Goal: Task Accomplishment & Management: Manage account settings

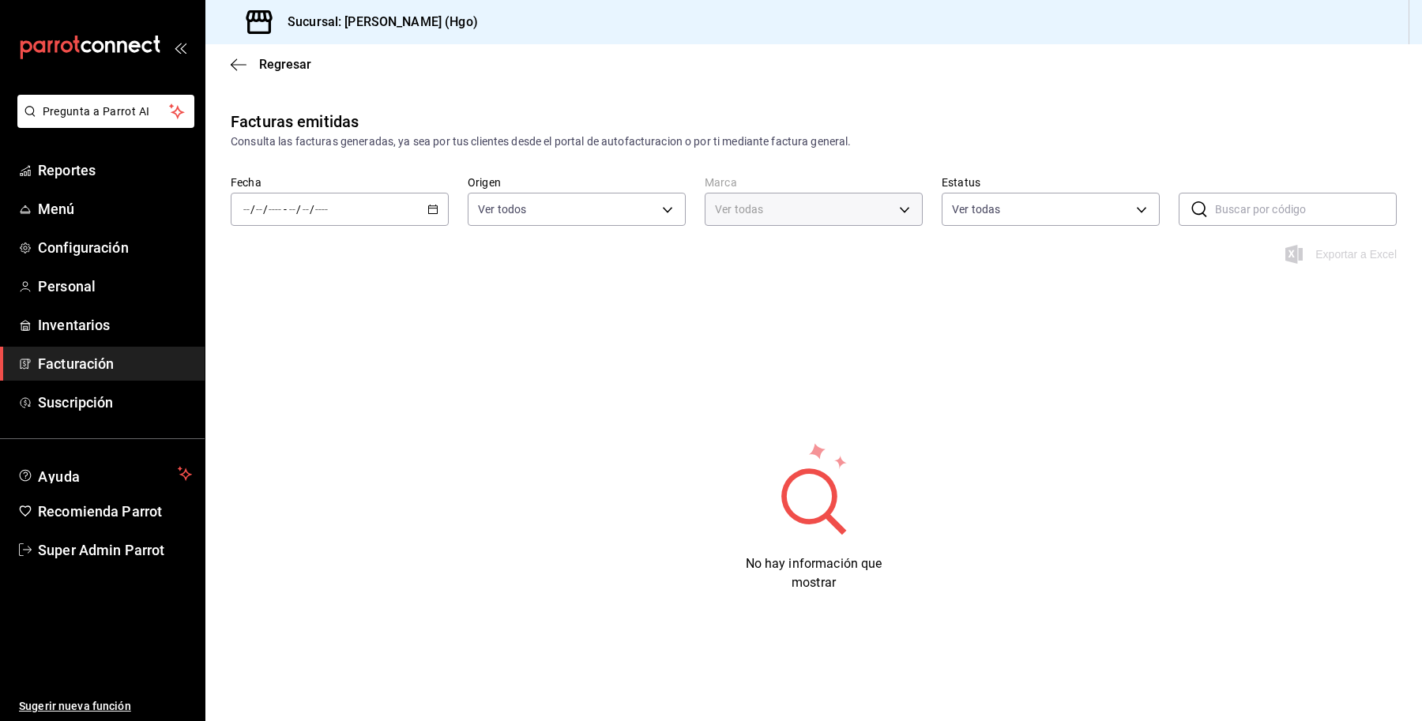
type input "a4f139c2-eac0-4c86-bd9b-b12069b5a2fd"
click at [306, 204] on input "number" at bounding box center [306, 209] width 8 height 13
click at [92, 251] on span "Configuración" at bounding box center [115, 247] width 154 height 21
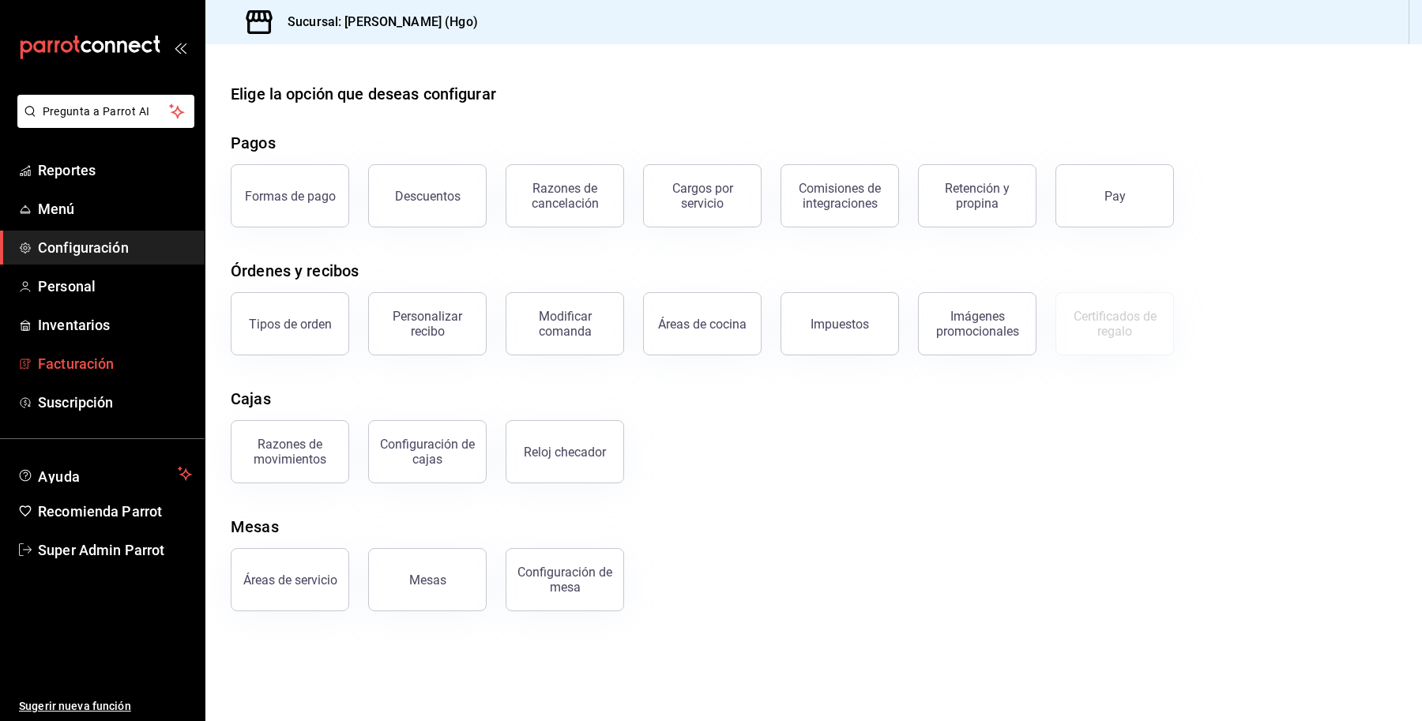
click at [91, 356] on span "Facturación" at bounding box center [115, 363] width 154 height 21
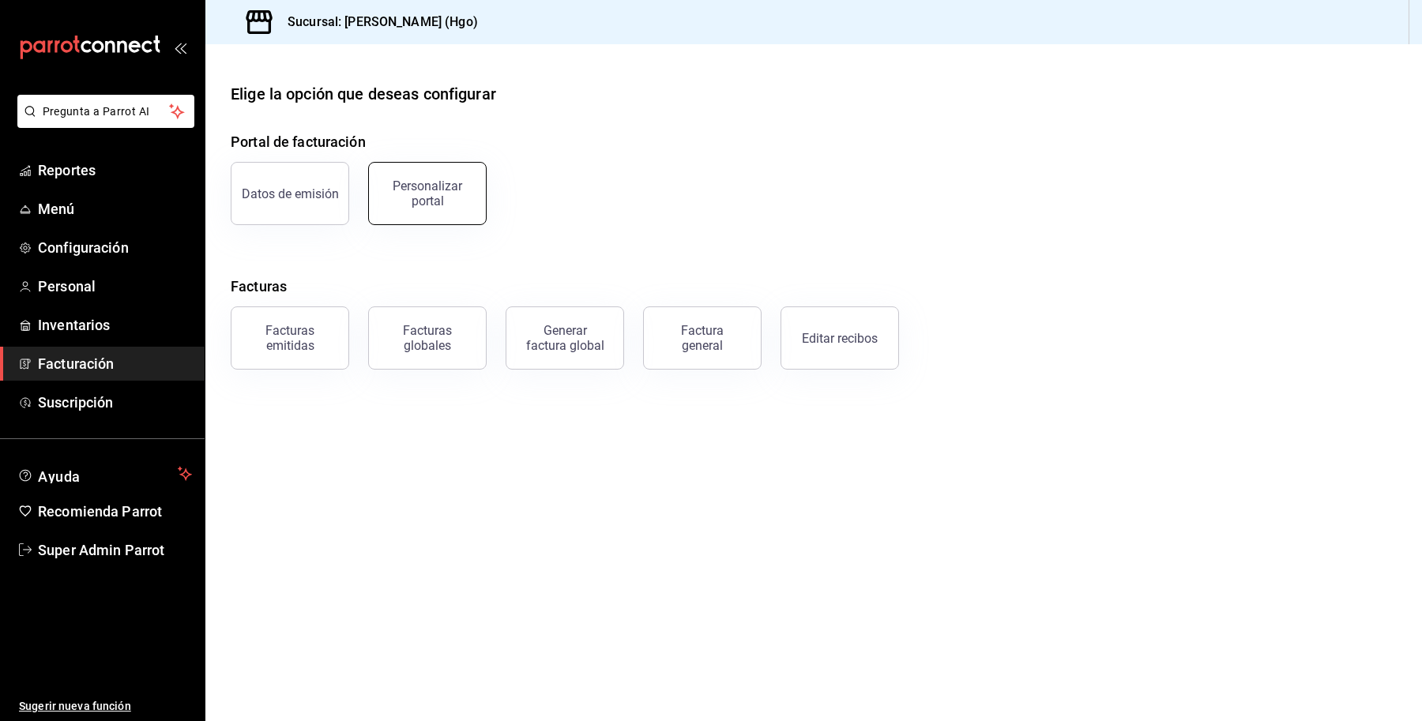
click at [444, 210] on button "Personalizar portal" at bounding box center [427, 193] width 119 height 63
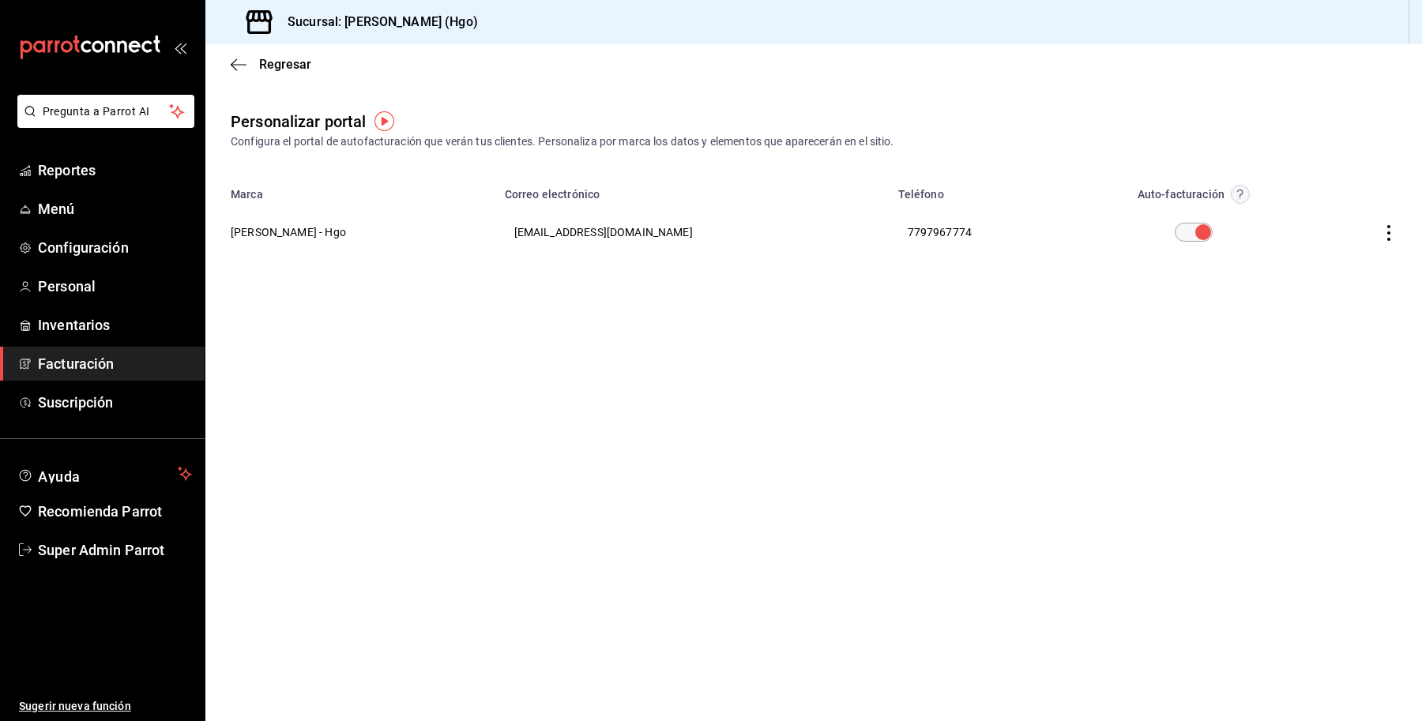
click at [1187, 234] on input "checkbox" at bounding box center [1203, 232] width 57 height 19
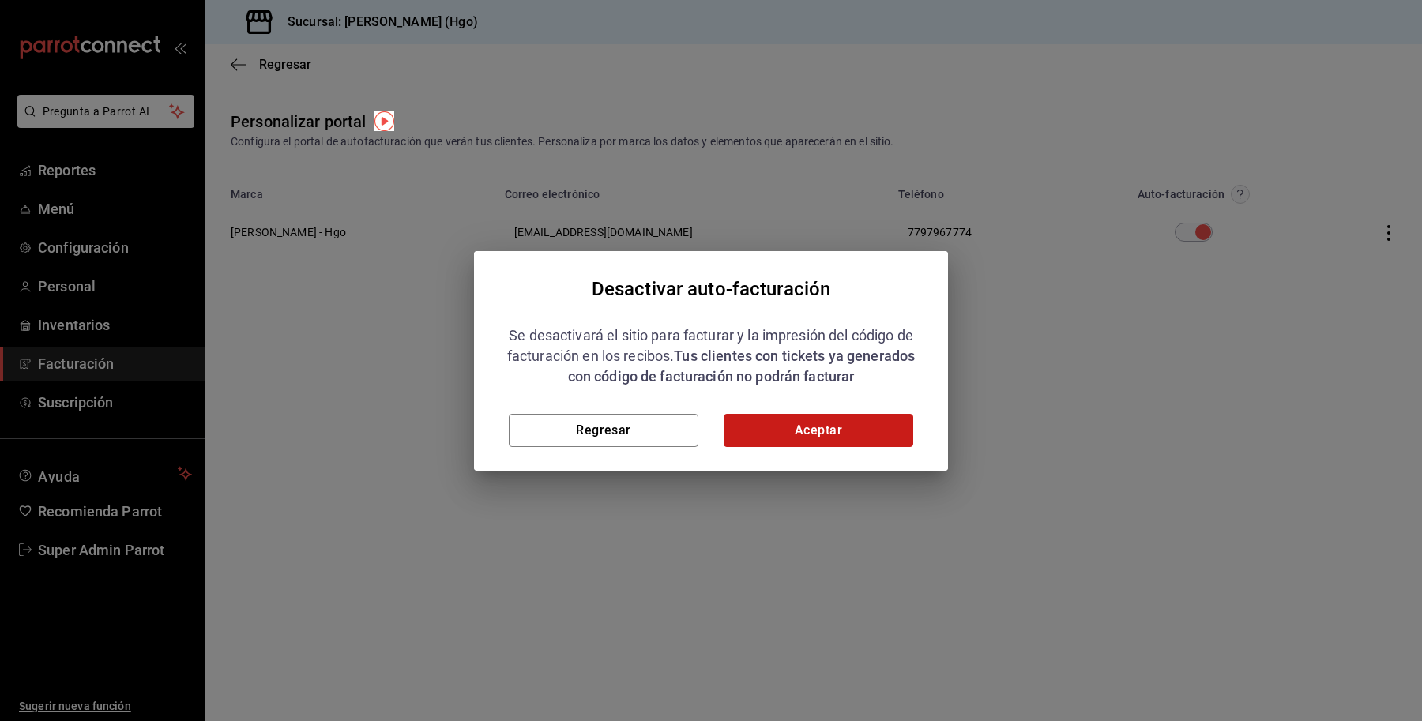
click at [787, 427] on button "Aceptar" at bounding box center [819, 430] width 190 height 33
checkbox input "false"
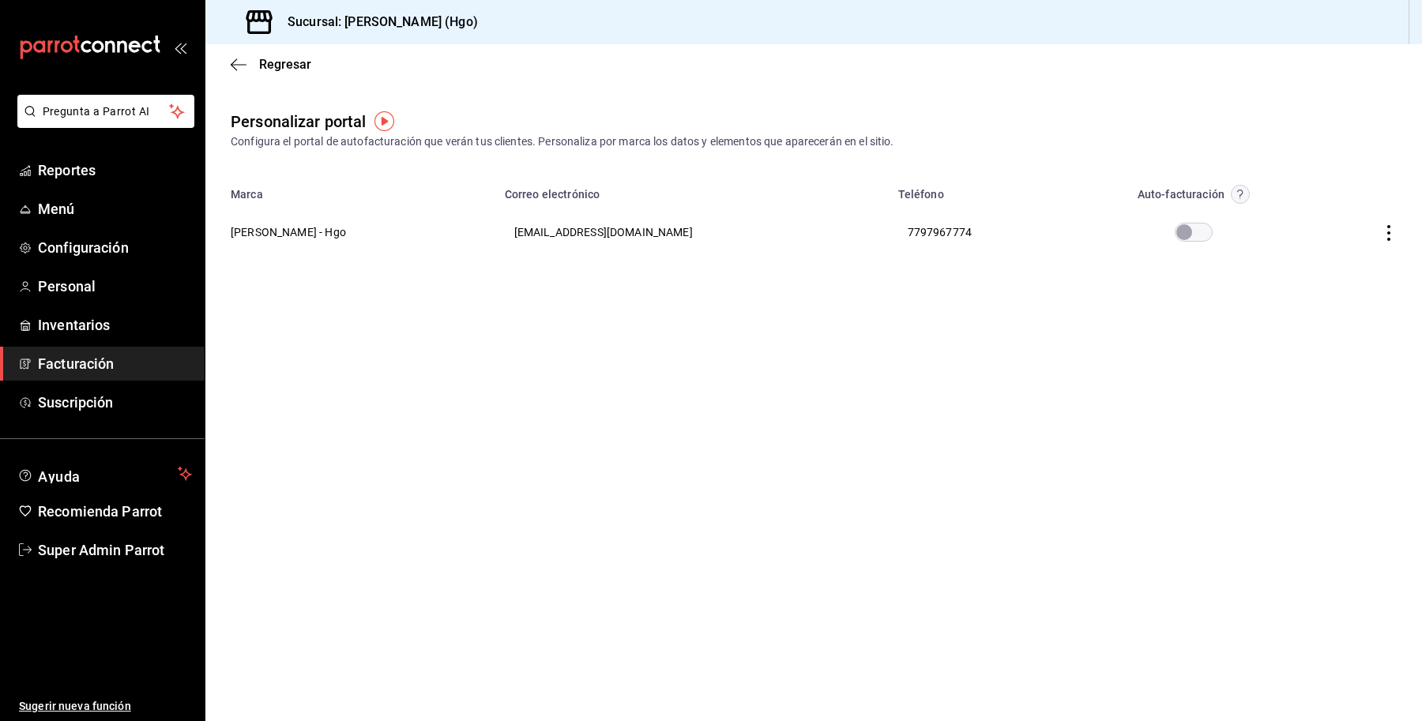
click at [1381, 232] on icon "button" at bounding box center [1389, 233] width 16 height 16
click at [1305, 217] on span "Editar" at bounding box center [1285, 212] width 54 height 15
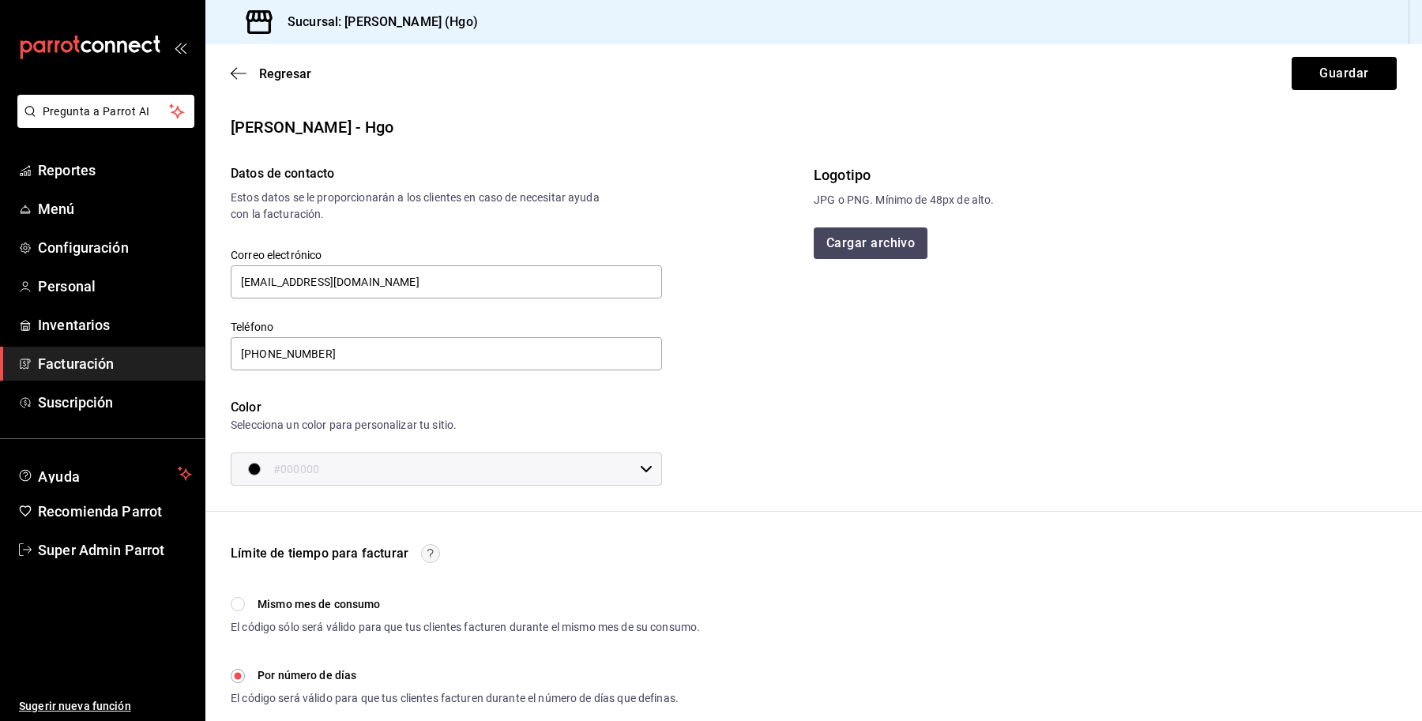
click at [275, 81] on div "Regresar Guardar" at bounding box center [813, 73] width 1217 height 58
click at [267, 69] on span "Regresar" at bounding box center [285, 73] width 52 height 15
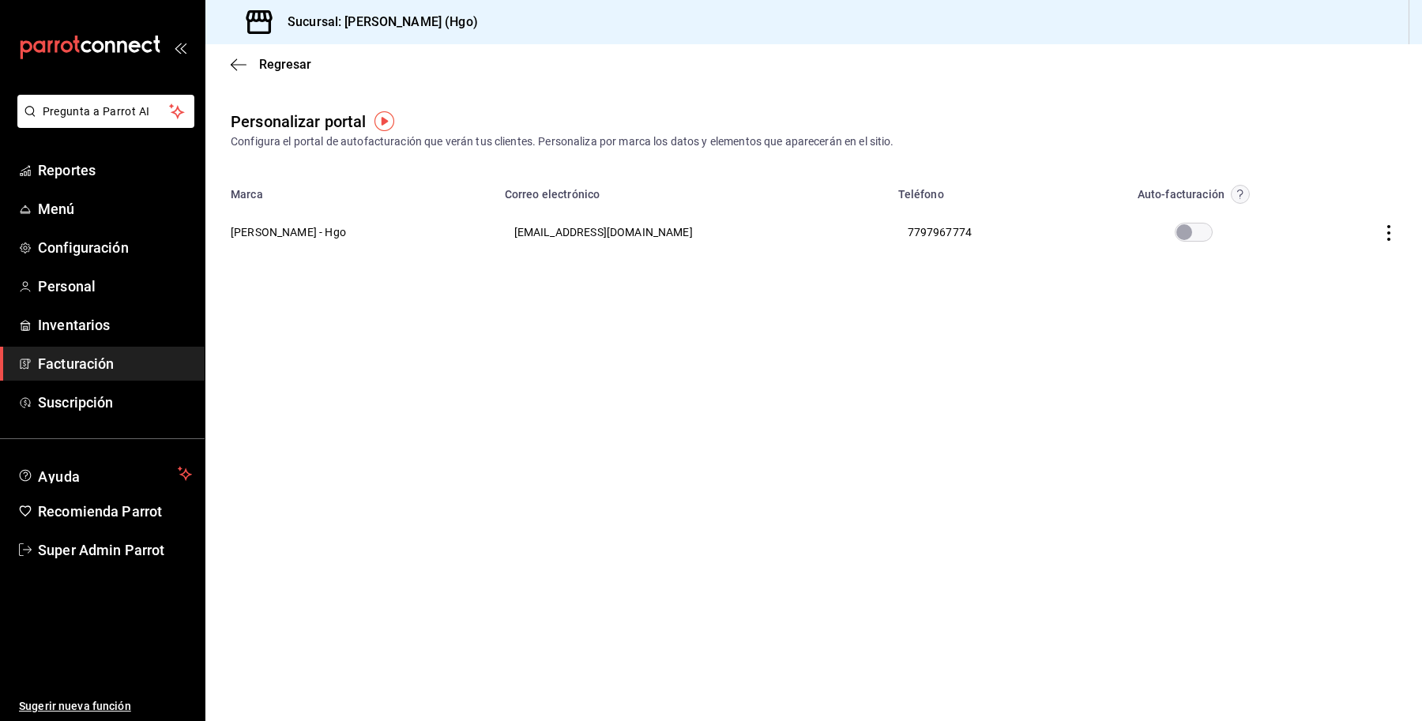
click at [1242, 199] on circle "button" at bounding box center [1241, 195] width 18 height 18
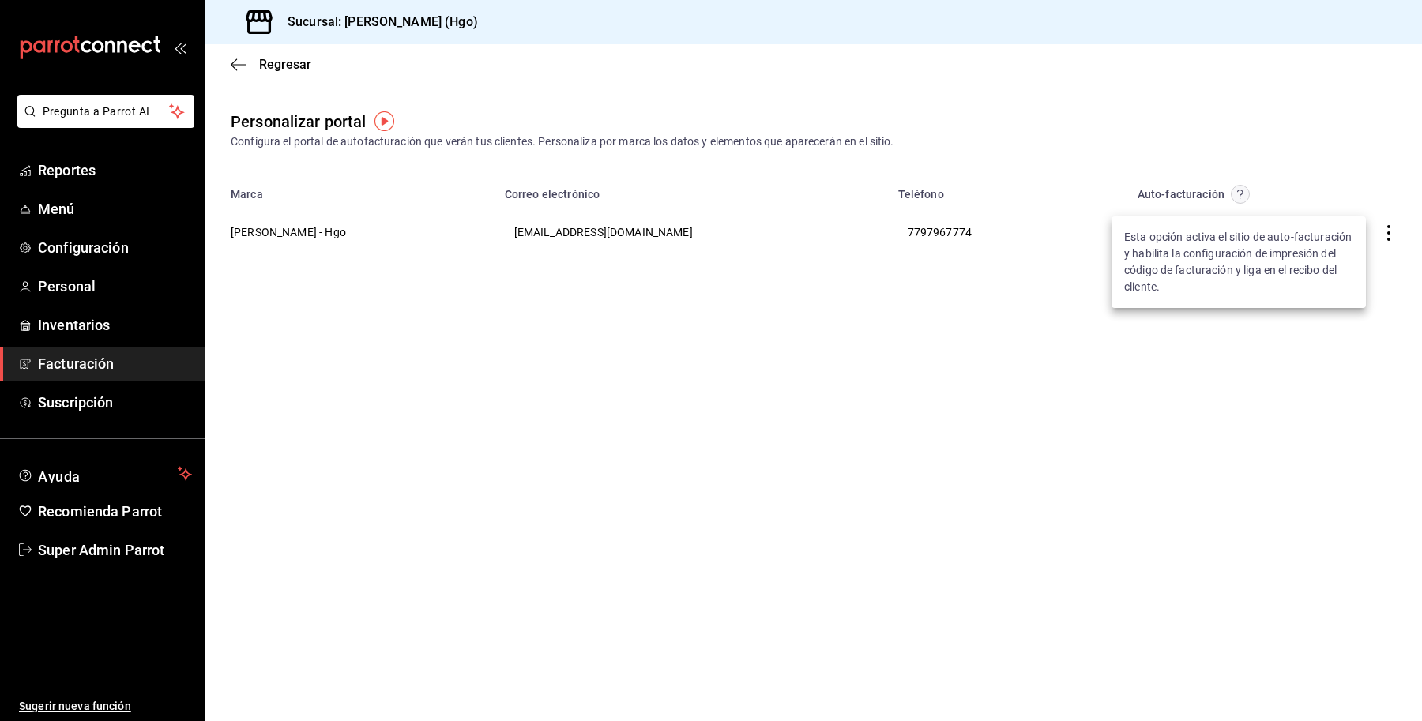
click at [1388, 223] on div at bounding box center [711, 360] width 1422 height 721
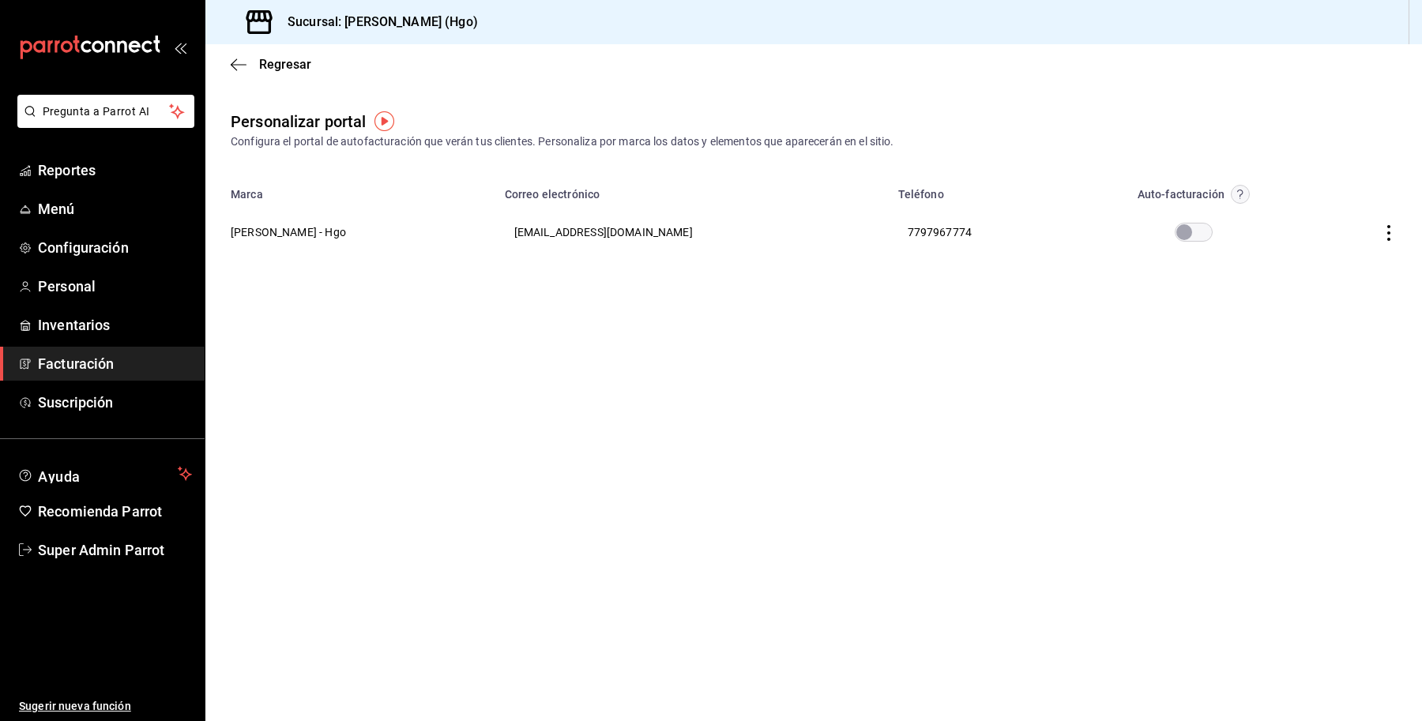
click at [1388, 237] on icon "button" at bounding box center [1389, 233] width 16 height 16
click at [1282, 203] on li "Editar" at bounding box center [1318, 213] width 158 height 40
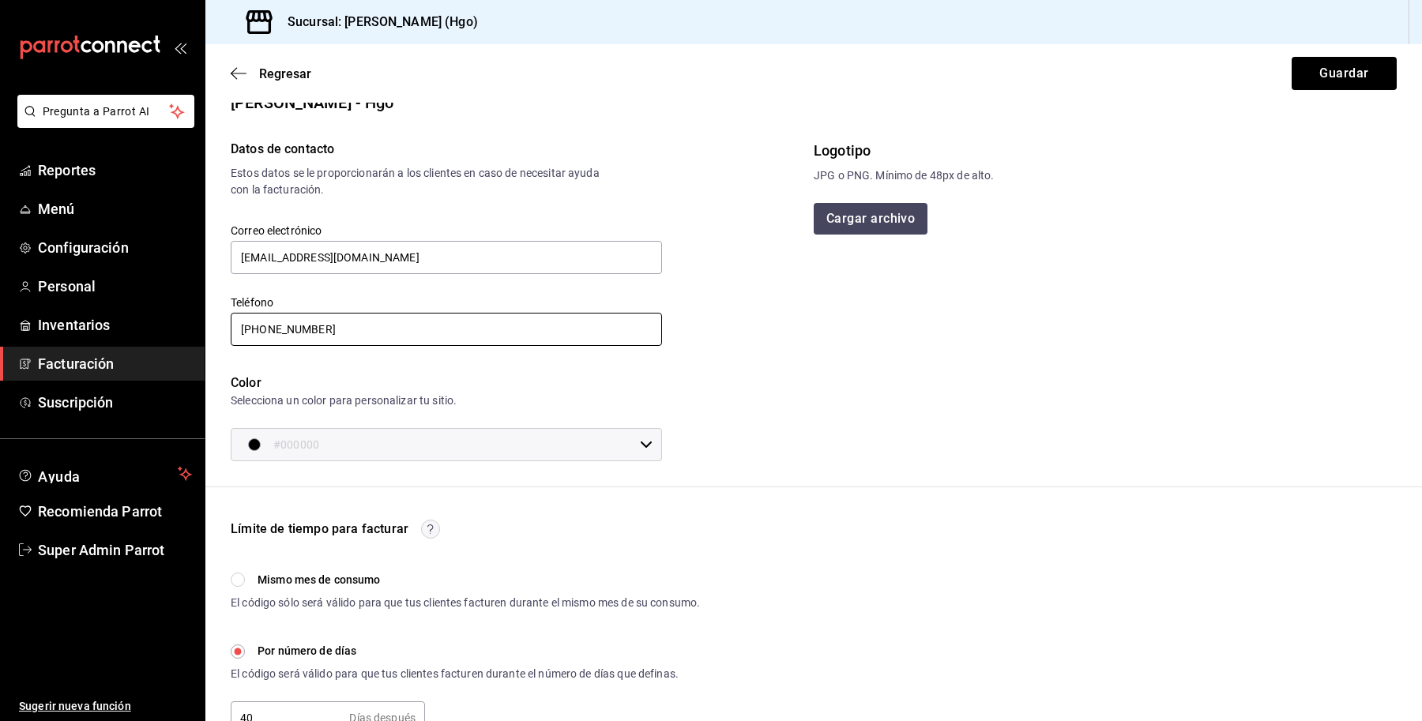
scroll to position [24, 0]
click at [269, 77] on span "Regresar" at bounding box center [285, 73] width 52 height 15
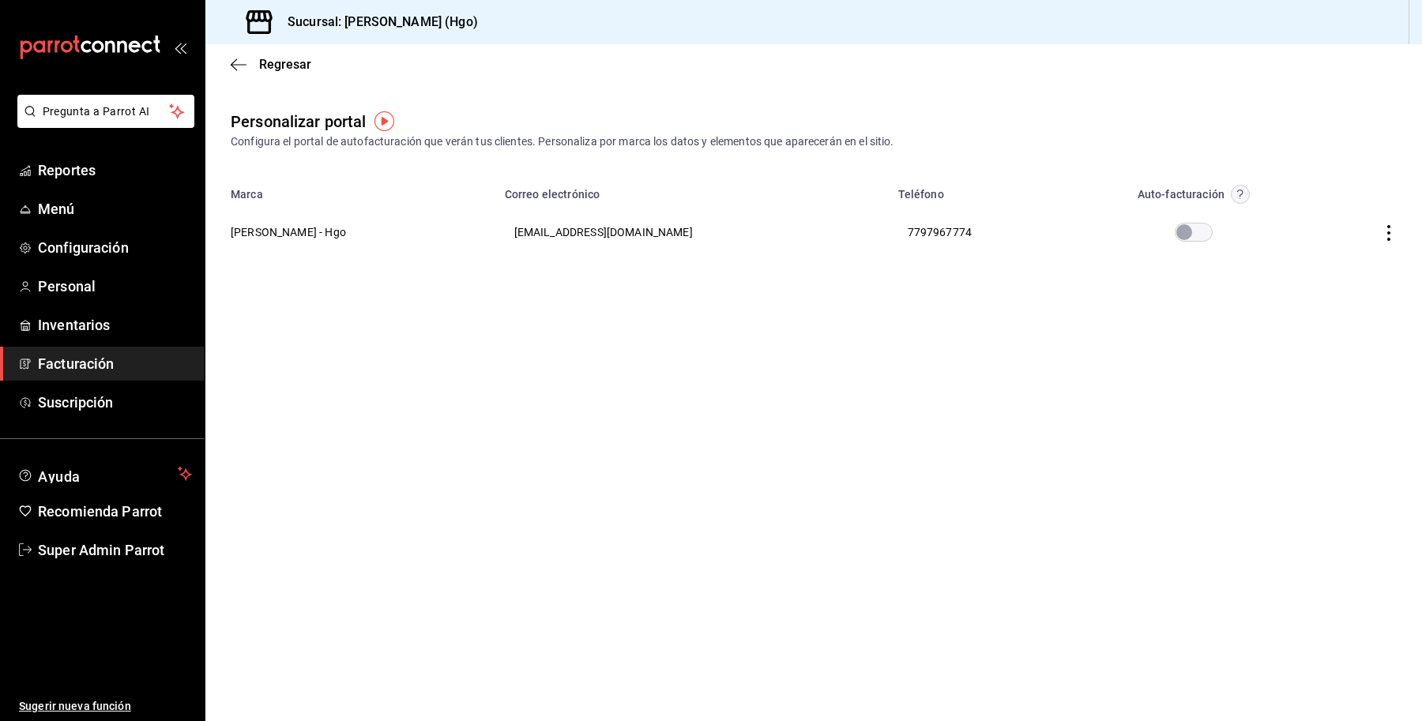
click at [1189, 227] on input "checkbox" at bounding box center [1184, 232] width 57 height 19
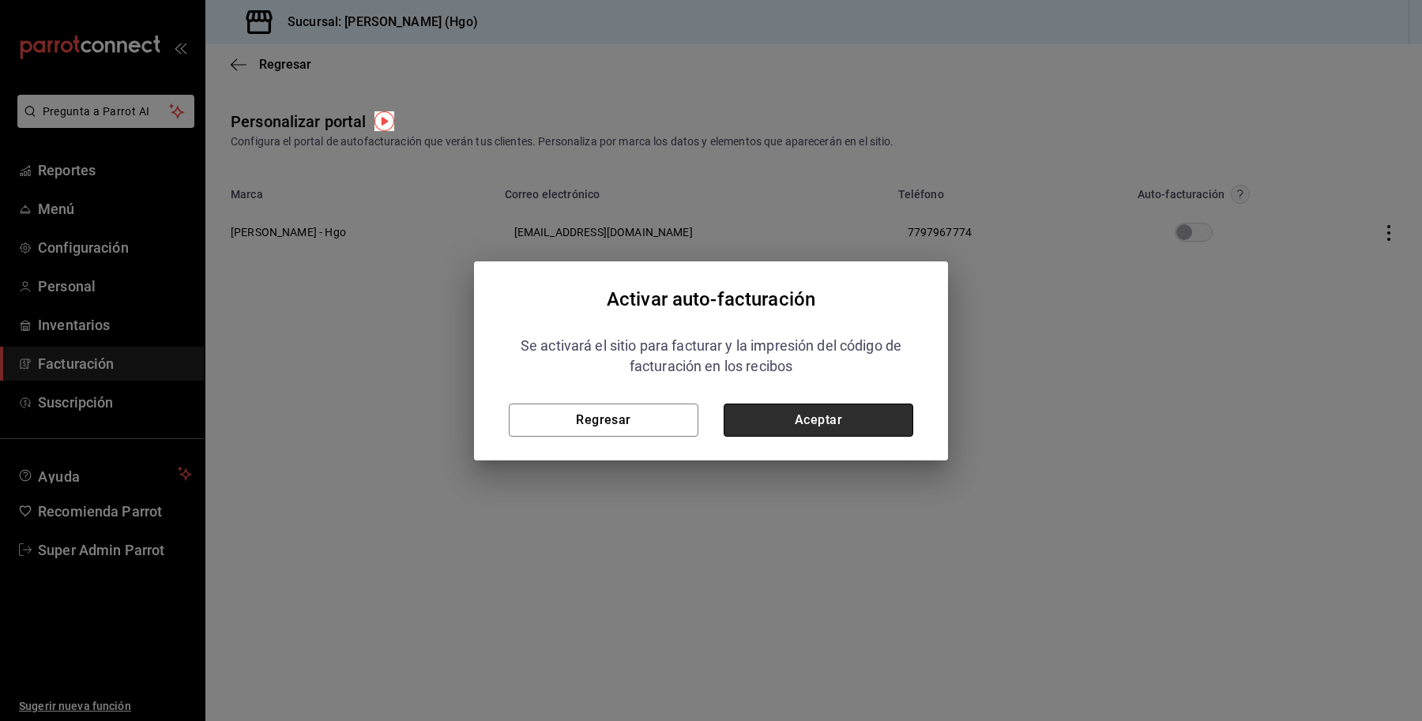
click at [770, 417] on button "Aceptar" at bounding box center [819, 420] width 190 height 33
checkbox input "true"
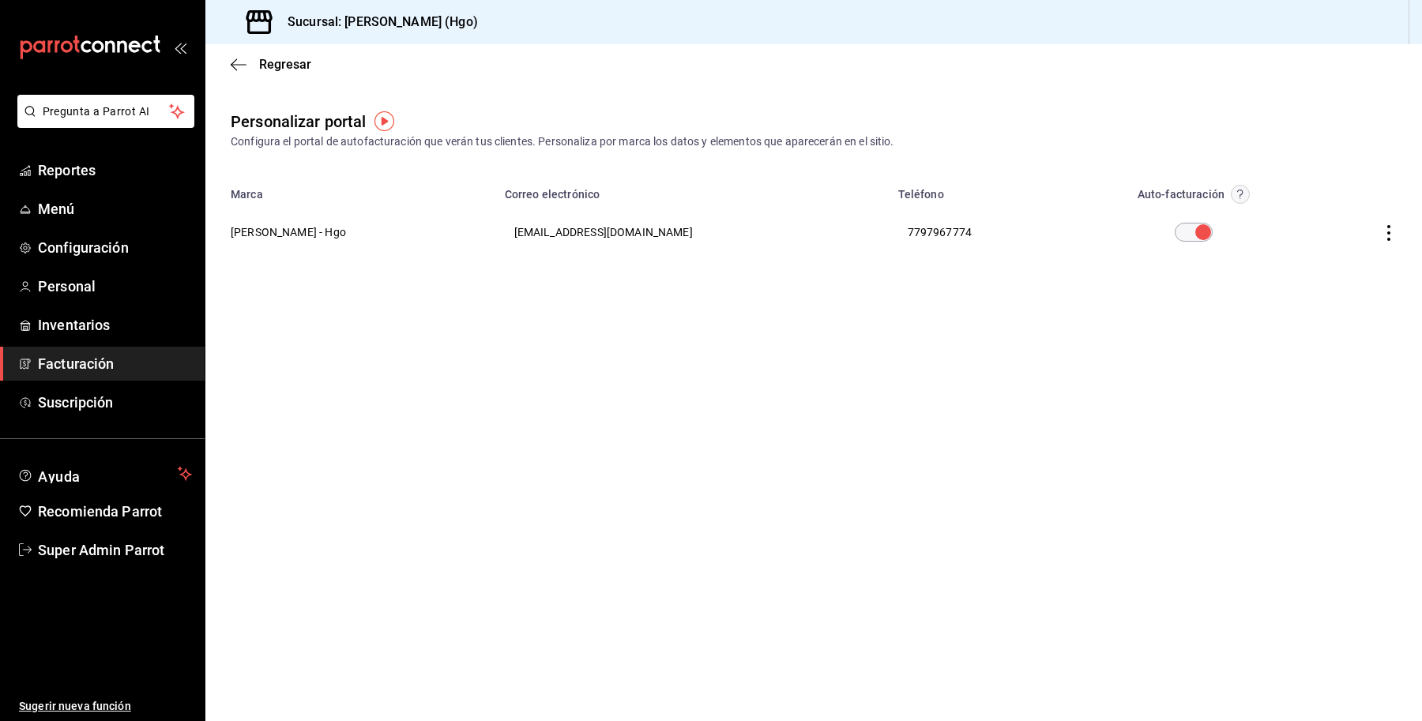
click at [1383, 233] on icon "button" at bounding box center [1389, 233] width 16 height 16
click at [1309, 224] on li "Editar" at bounding box center [1318, 213] width 158 height 40
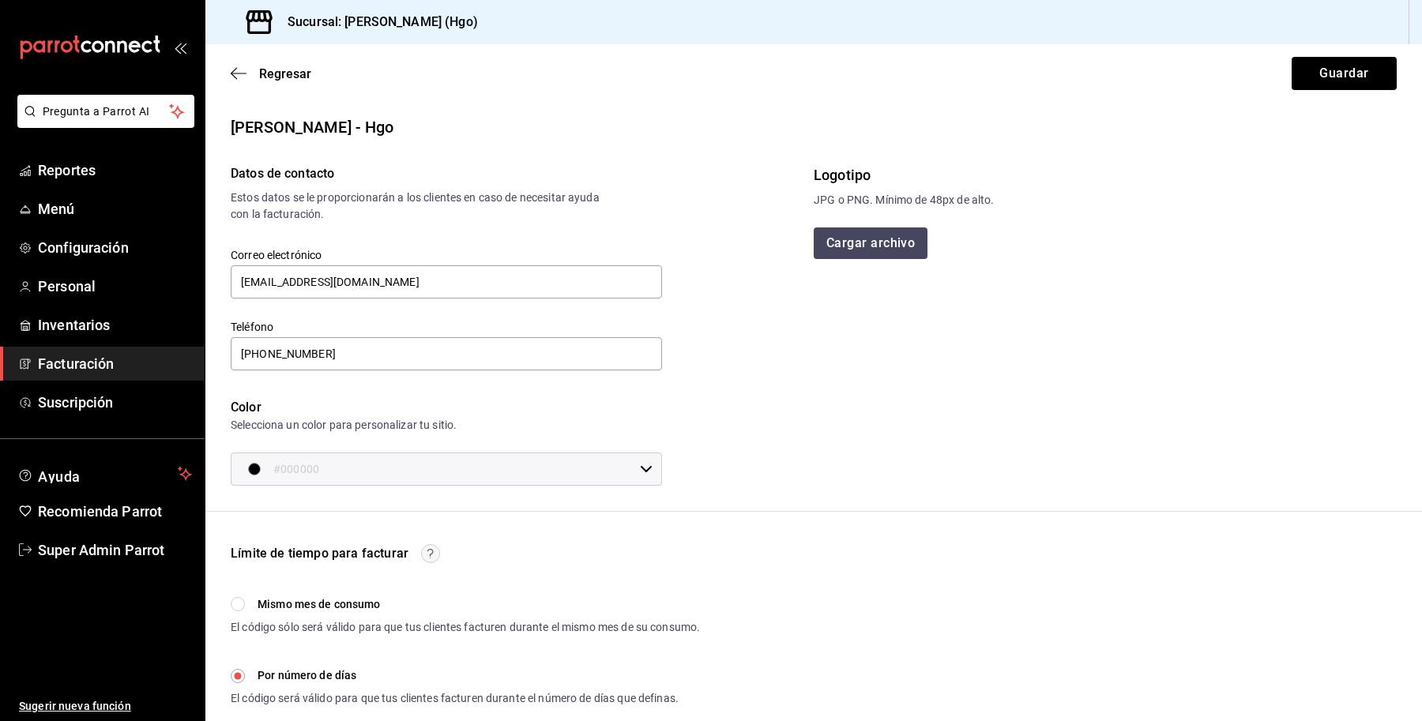
scroll to position [300, 0]
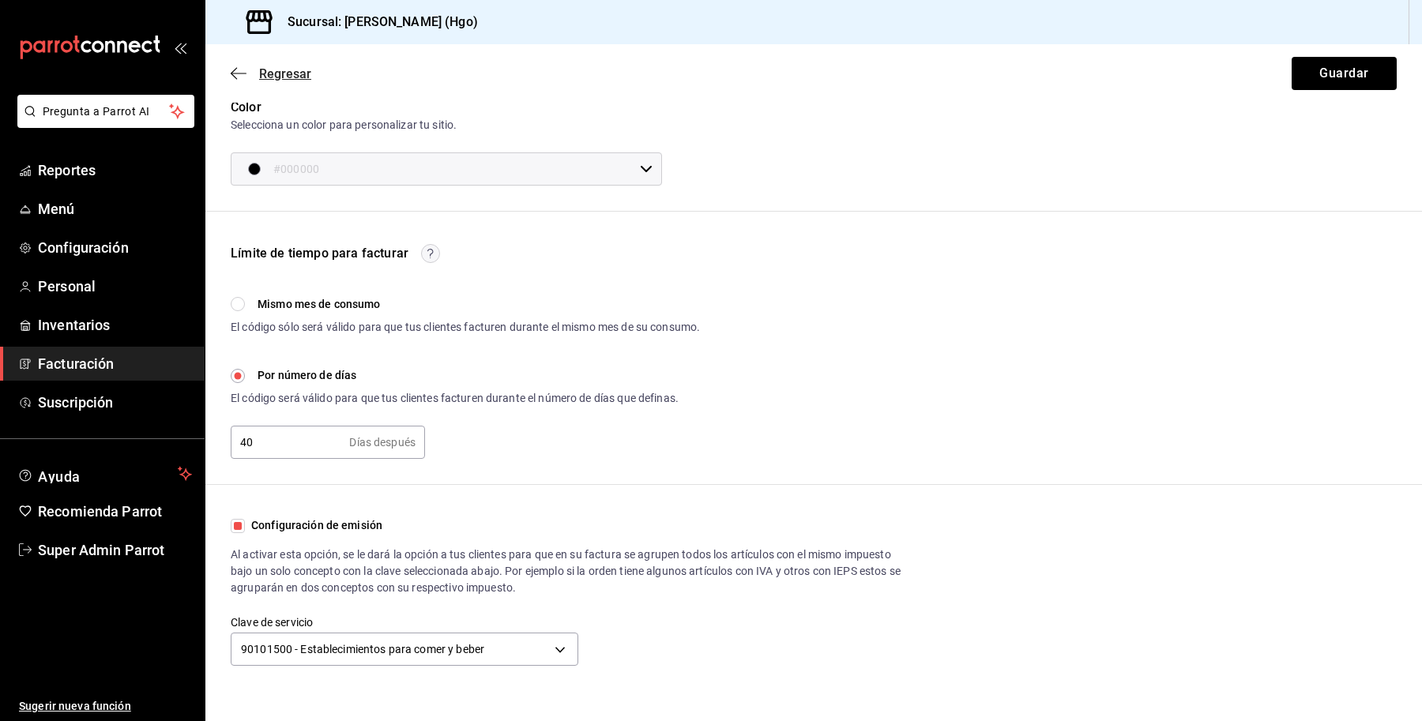
click at [279, 71] on span "Regresar" at bounding box center [285, 73] width 52 height 15
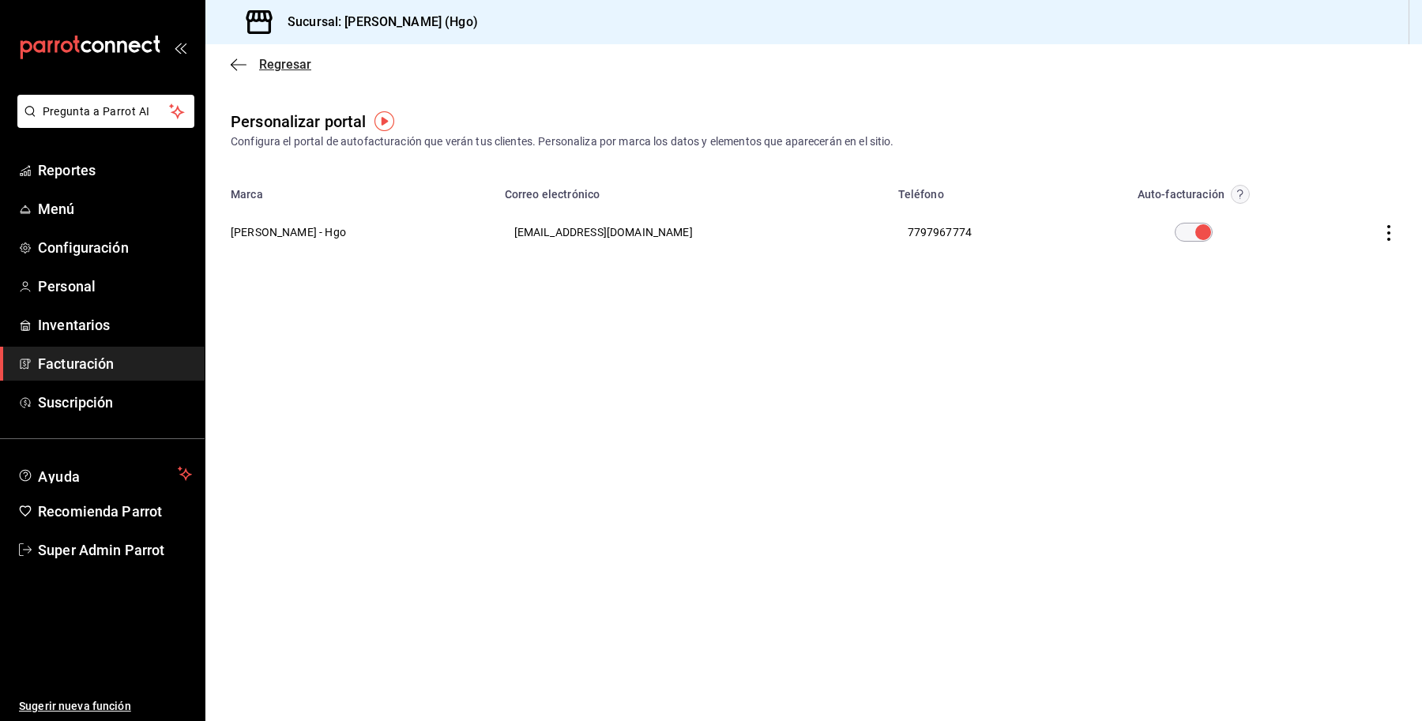
click at [277, 65] on span "Regresar" at bounding box center [285, 64] width 52 height 15
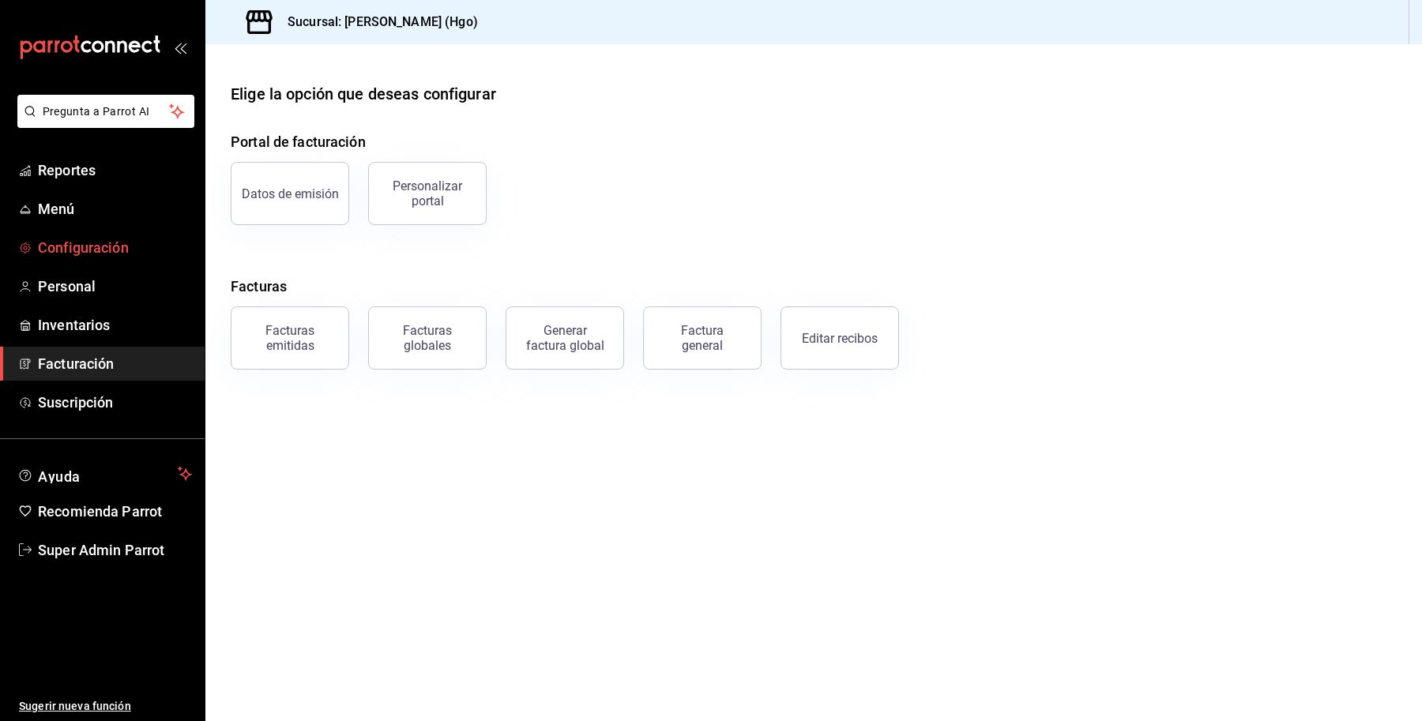
click at [72, 250] on span "Configuración" at bounding box center [115, 247] width 154 height 21
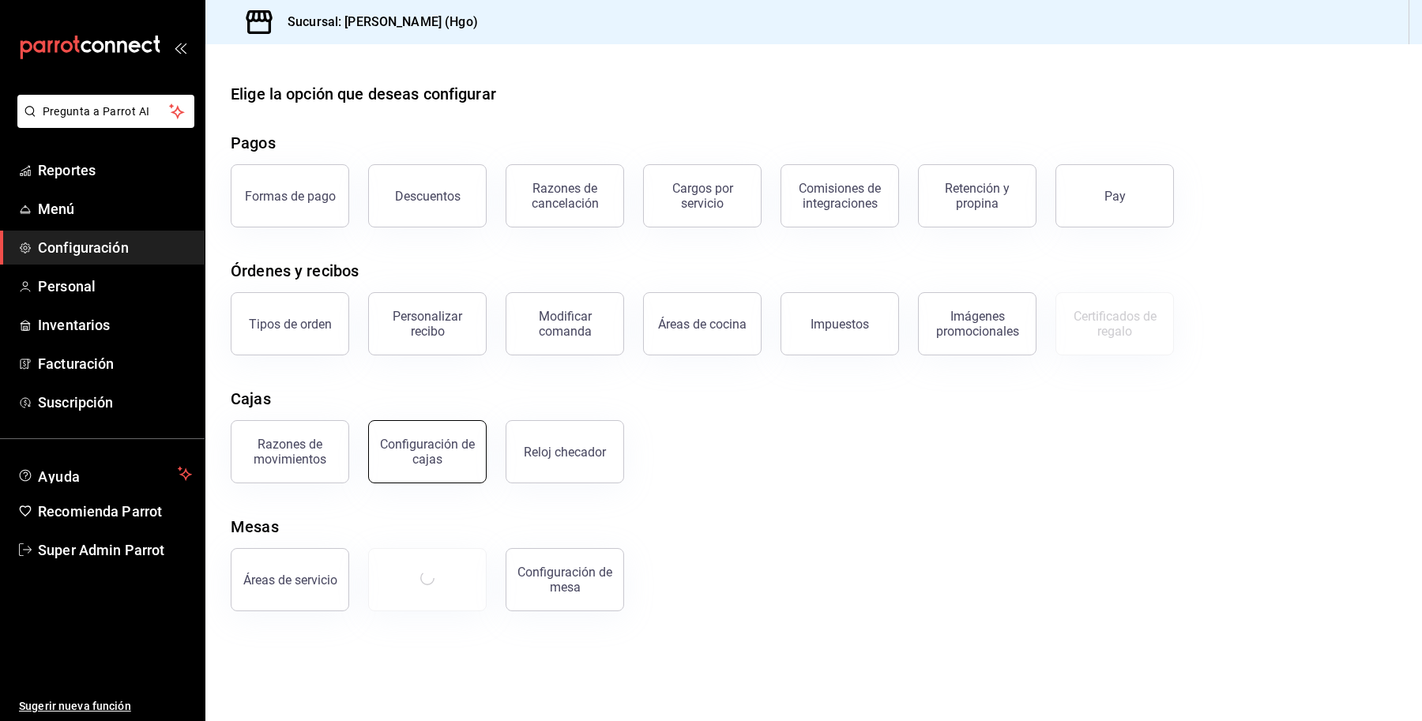
click at [453, 450] on div "Configuración de cajas" at bounding box center [428, 452] width 98 height 30
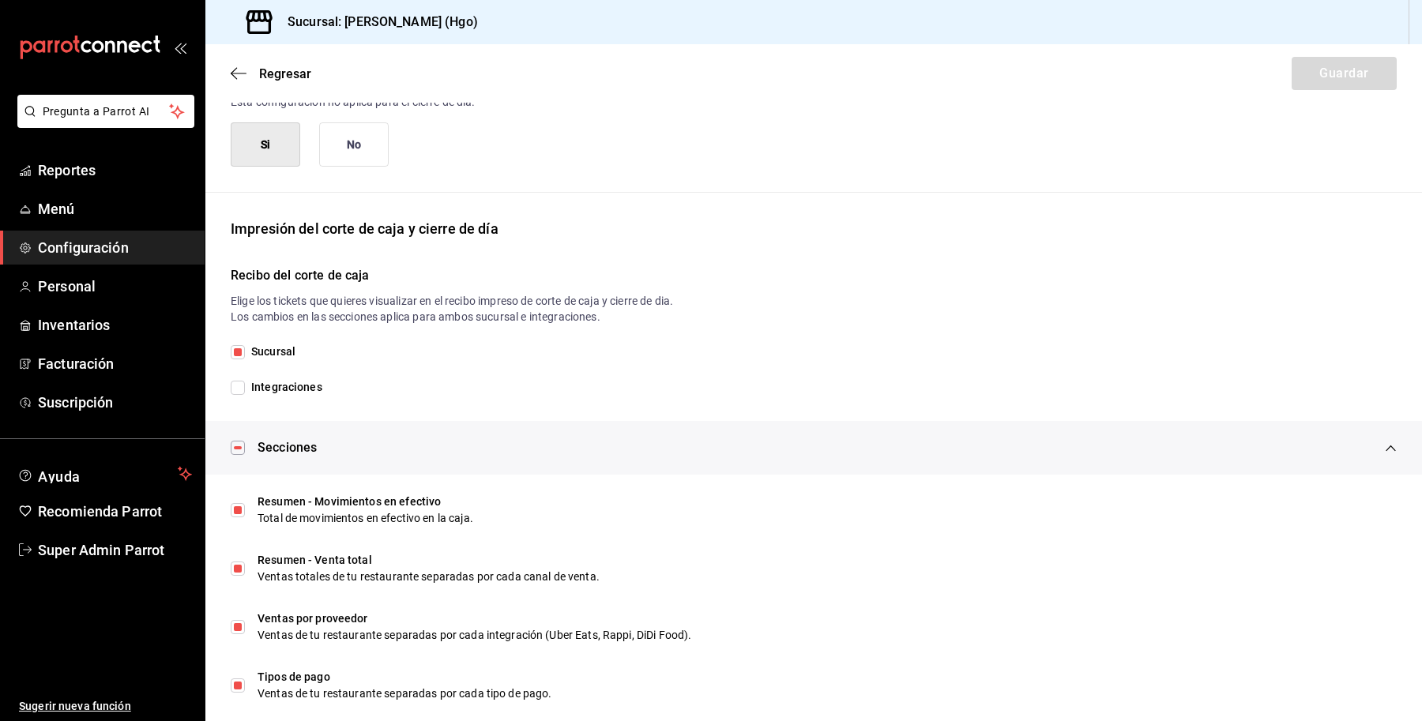
scroll to position [92, 0]
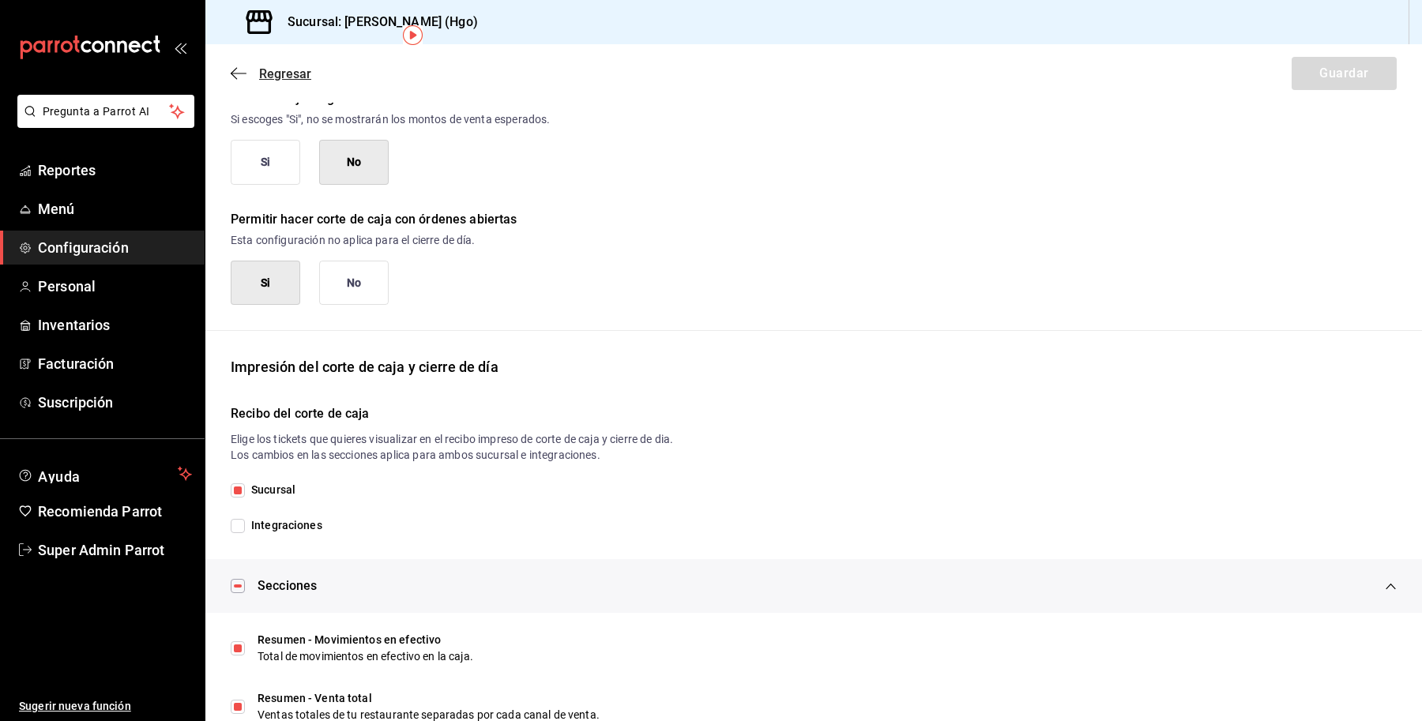
click at [273, 73] on span "Regresar" at bounding box center [285, 73] width 52 height 15
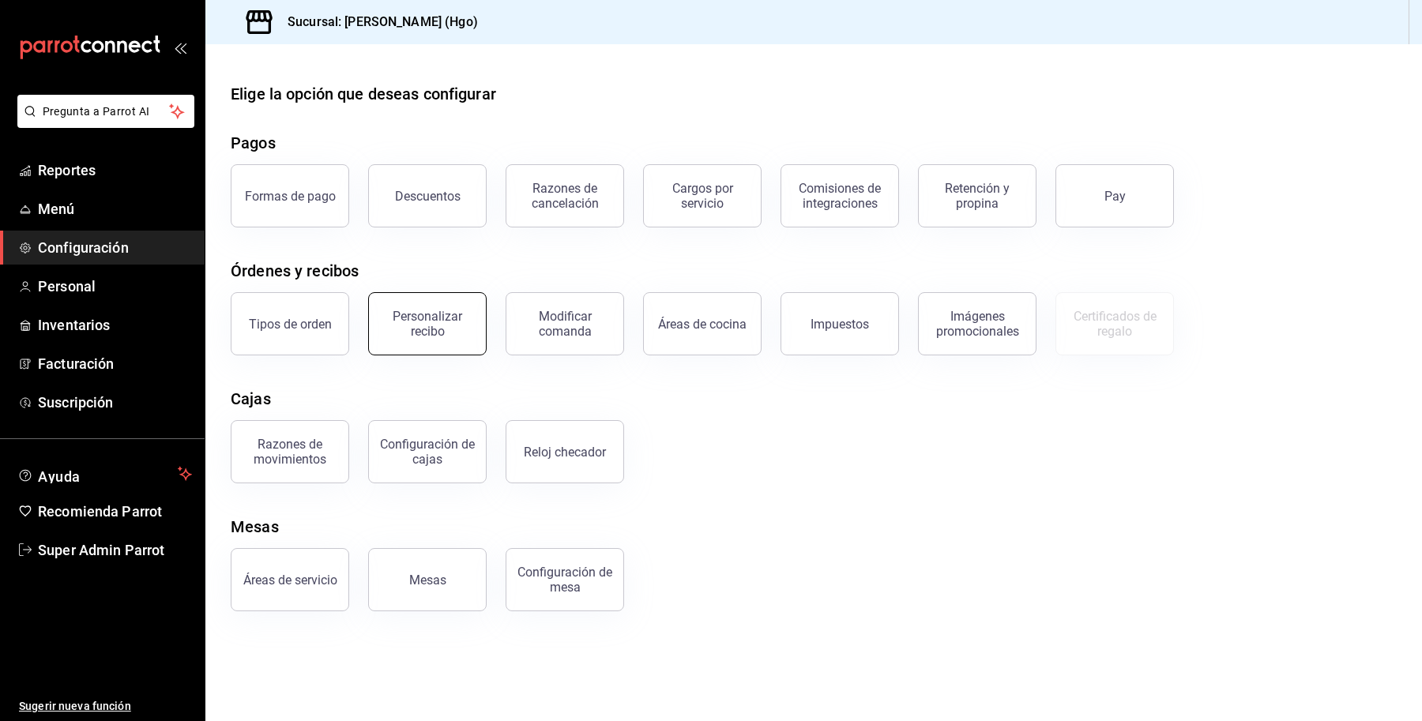
click at [460, 330] on div "Personalizar recibo" at bounding box center [428, 324] width 98 height 30
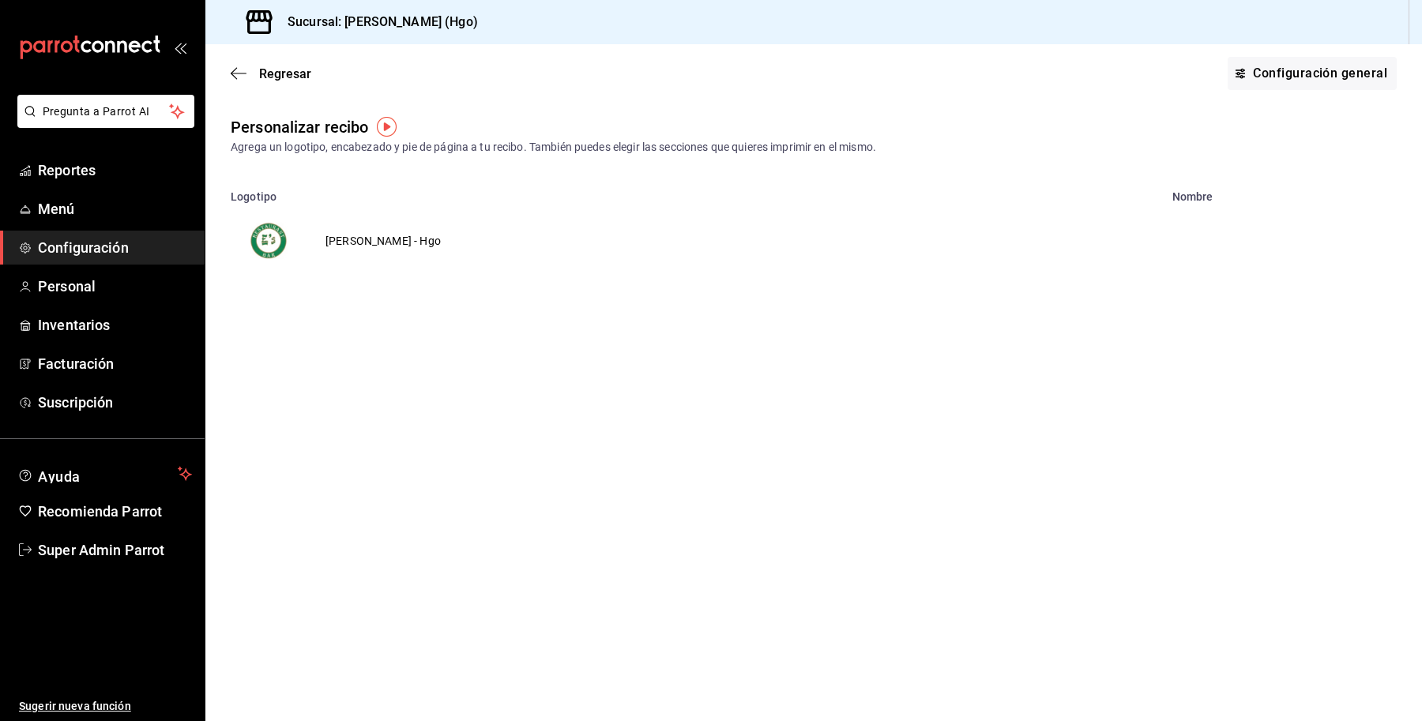
click at [350, 243] on td "[PERSON_NAME] - Hgo" at bounding box center [383, 241] width 153 height 76
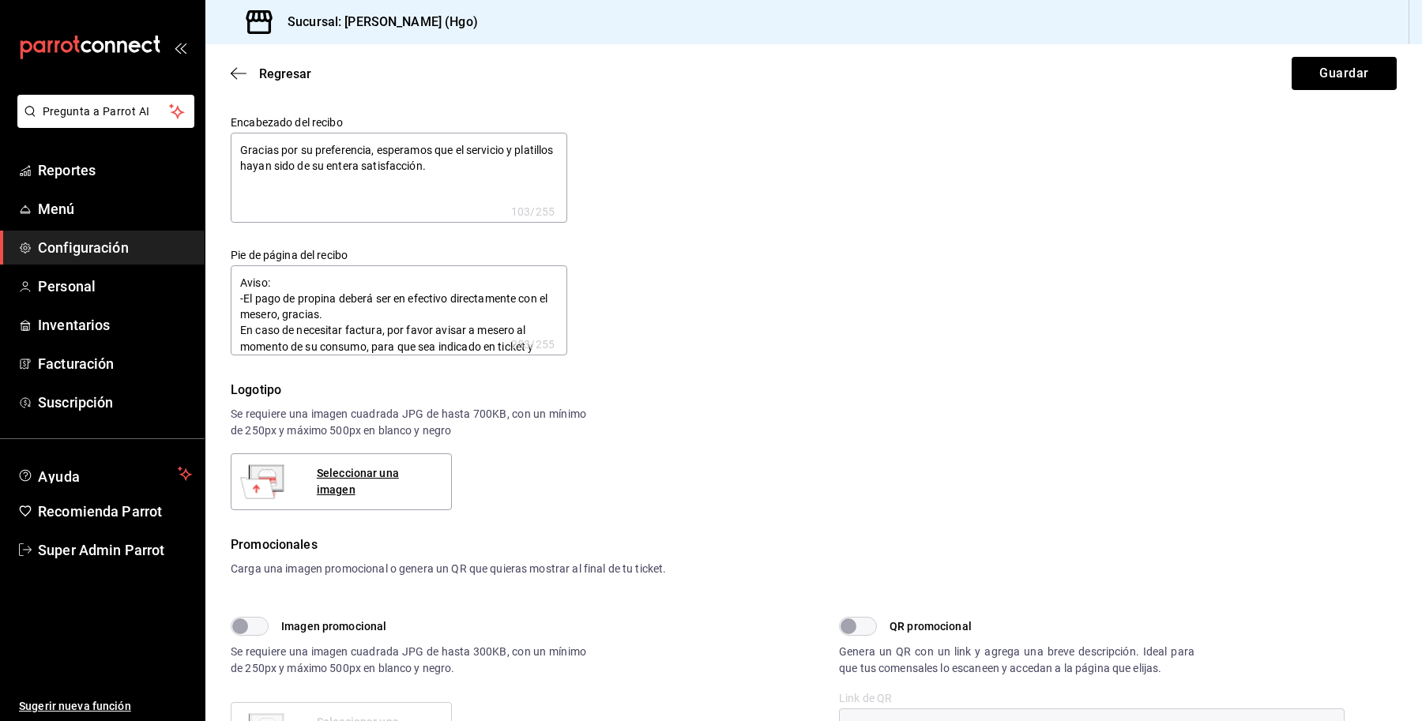
type textarea "x"
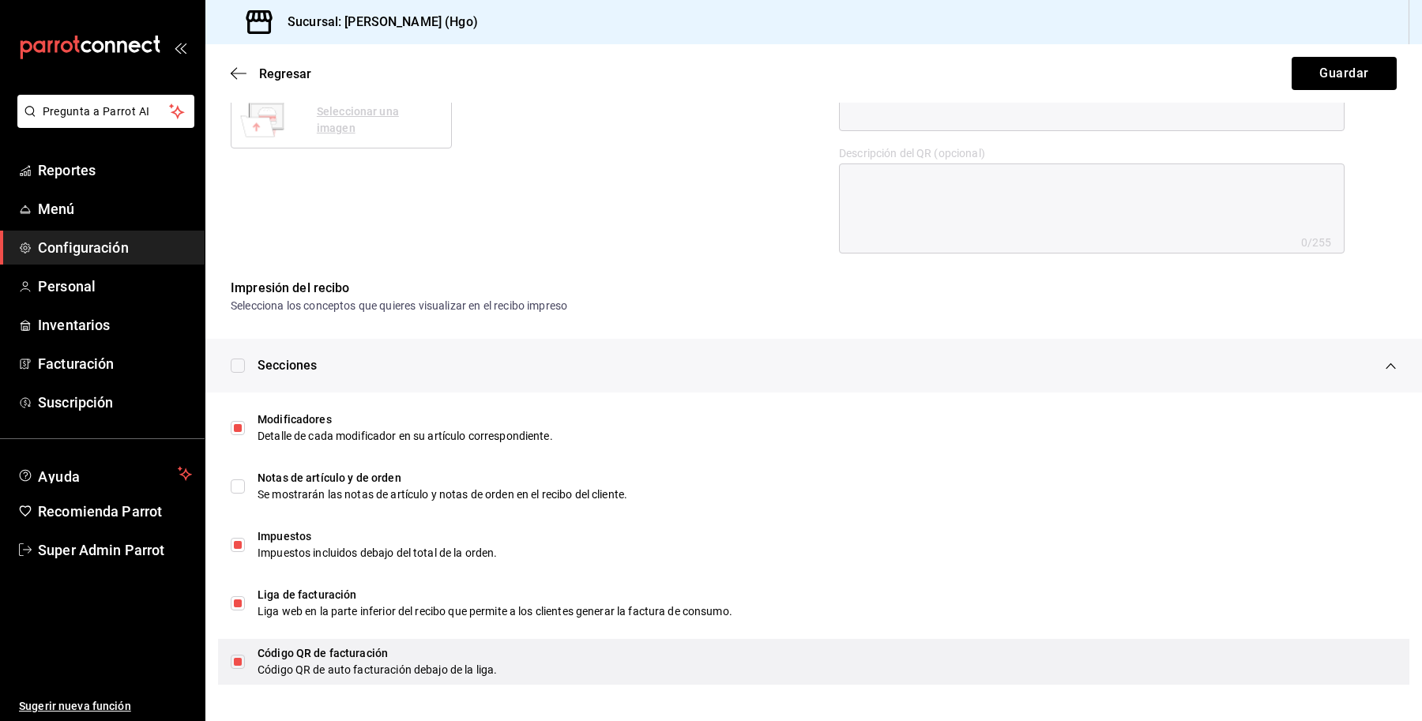
click at [235, 660] on input "checkbox" at bounding box center [238, 662] width 14 height 14
checkbox input "false"
type textarea "x"
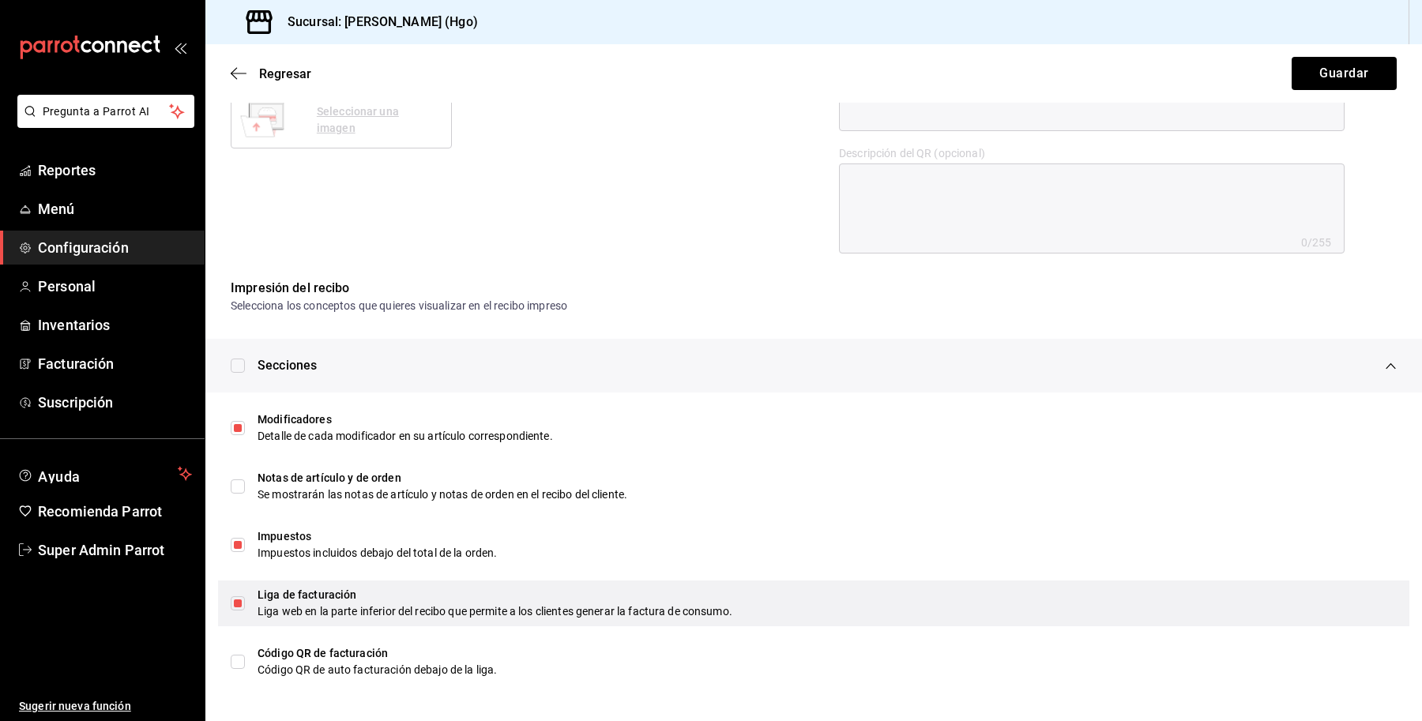
click at [238, 599] on input "checkbox" at bounding box center [238, 604] width 14 height 14
checkbox input "false"
type textarea "x"
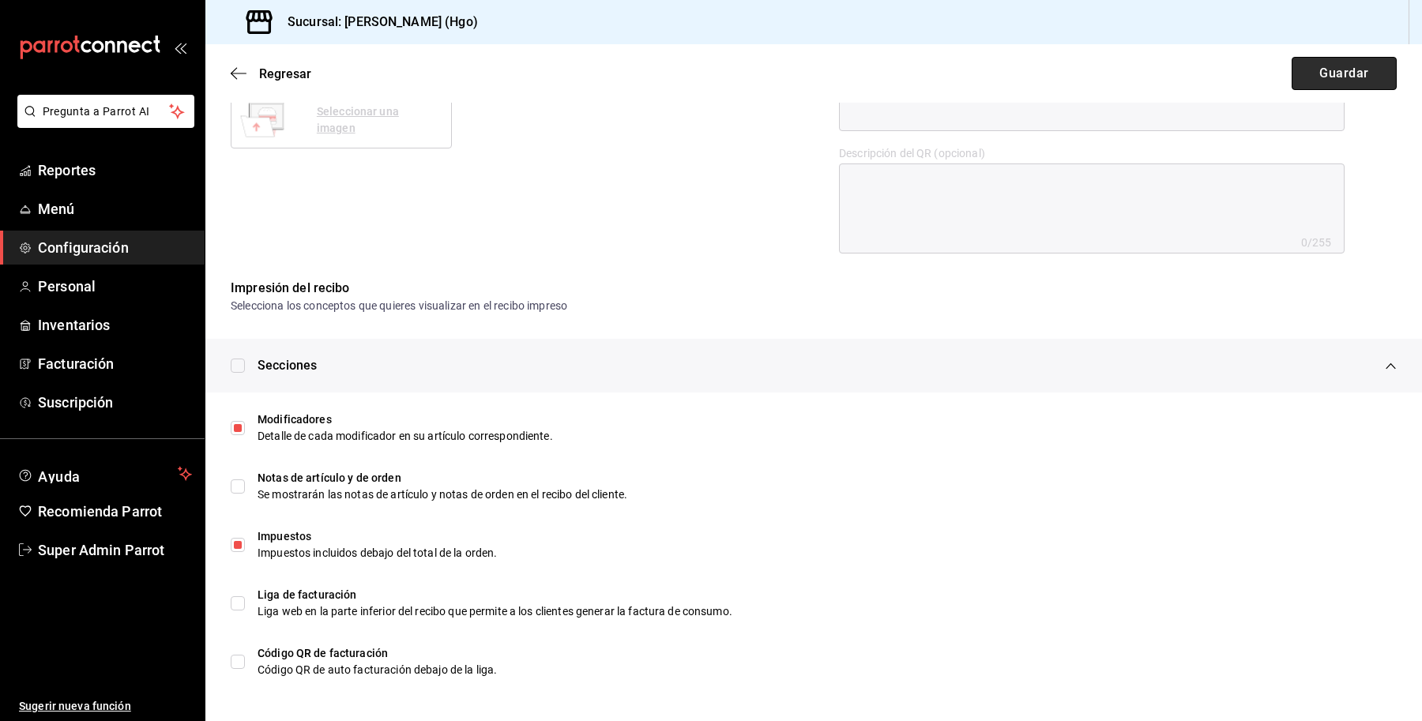
click at [1360, 73] on button "Guardar" at bounding box center [1344, 73] width 105 height 33
type textarea "x"
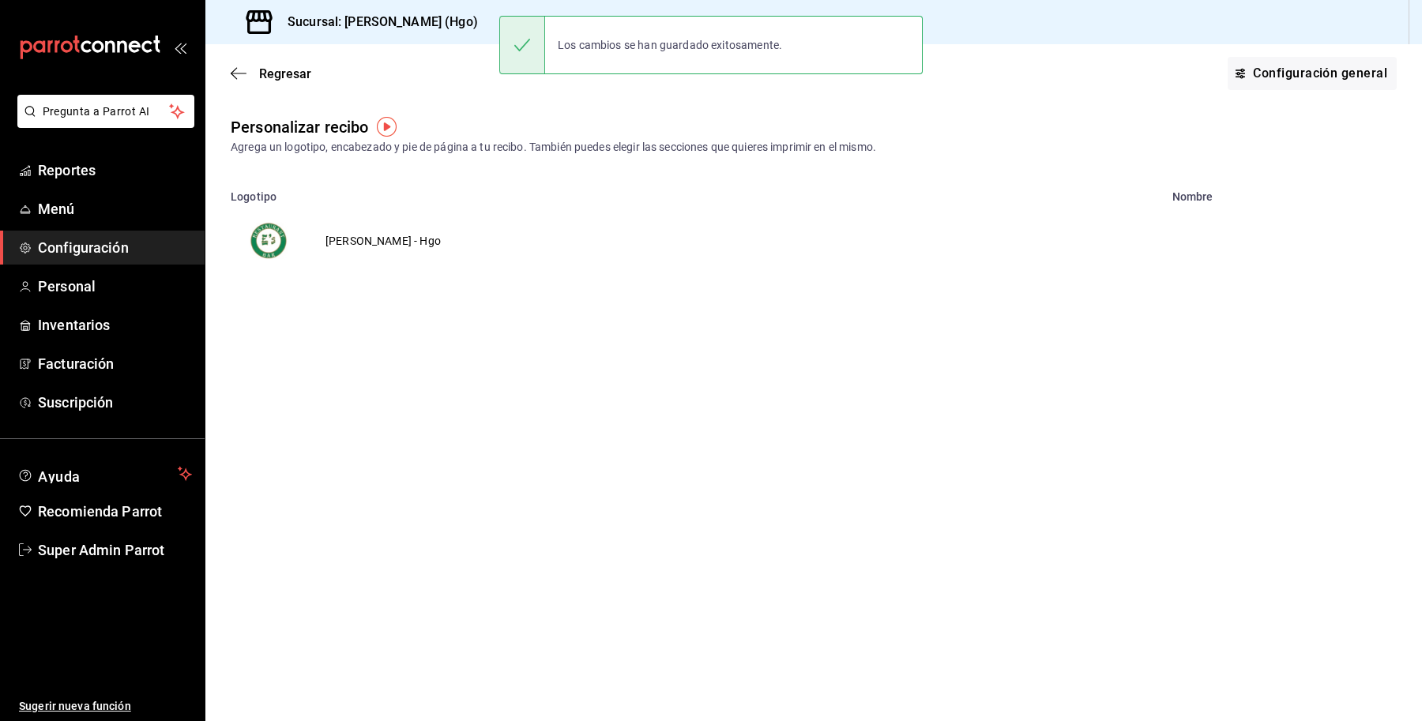
click at [354, 238] on td "[PERSON_NAME] - Hgo" at bounding box center [383, 241] width 153 height 76
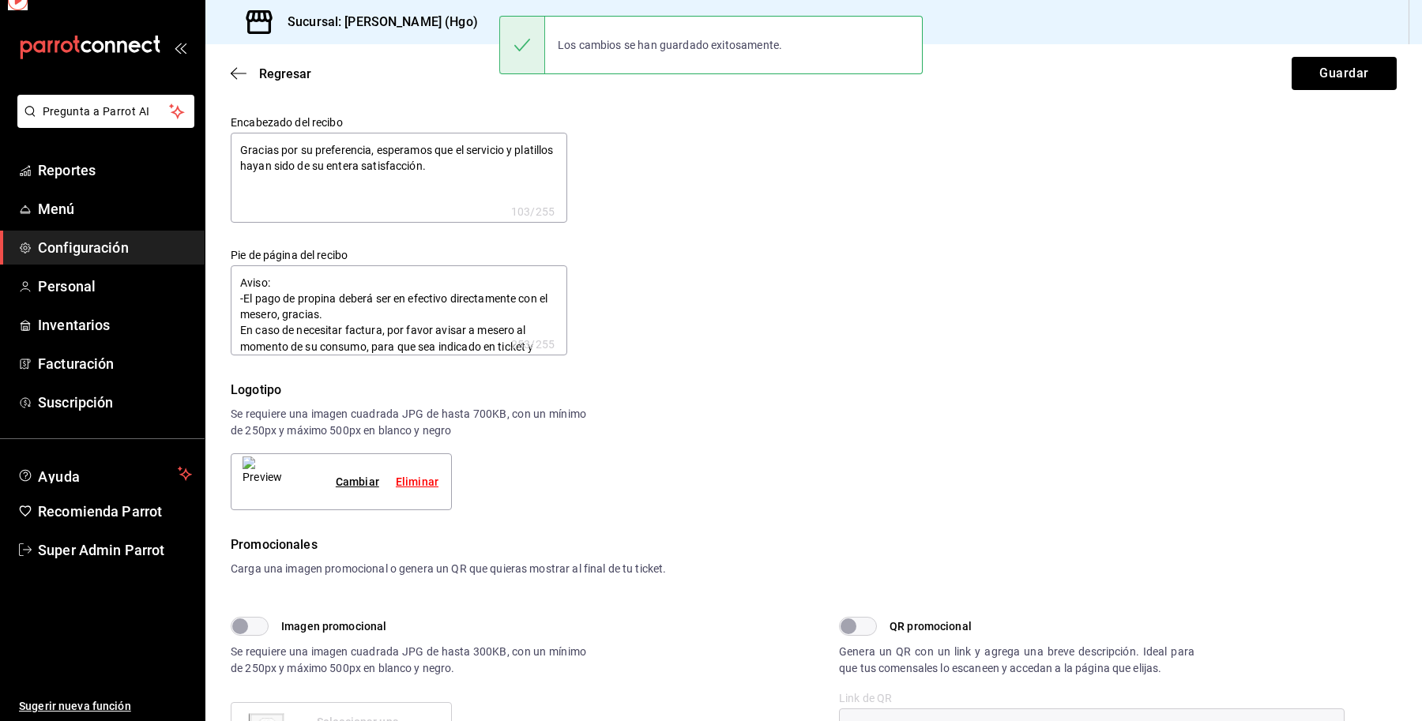
type textarea "x"
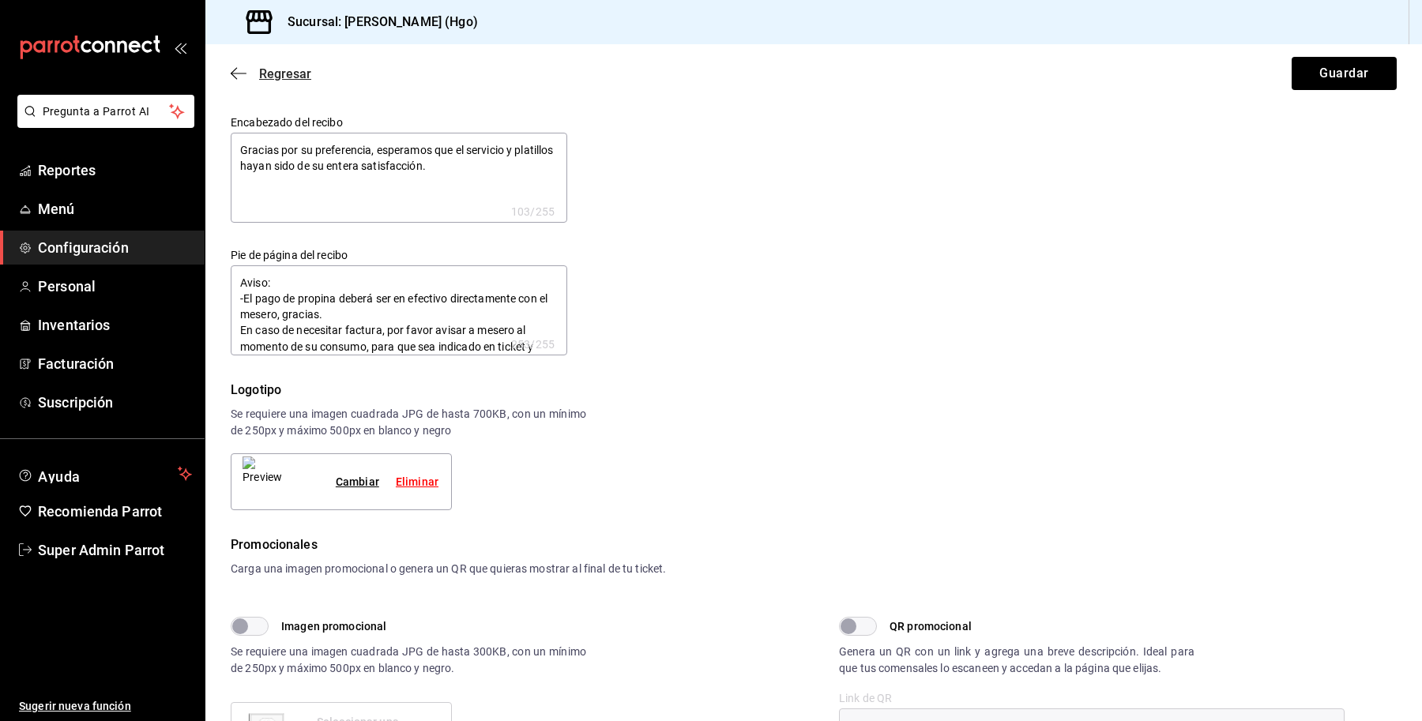
click at [250, 71] on span "Regresar" at bounding box center [271, 73] width 81 height 15
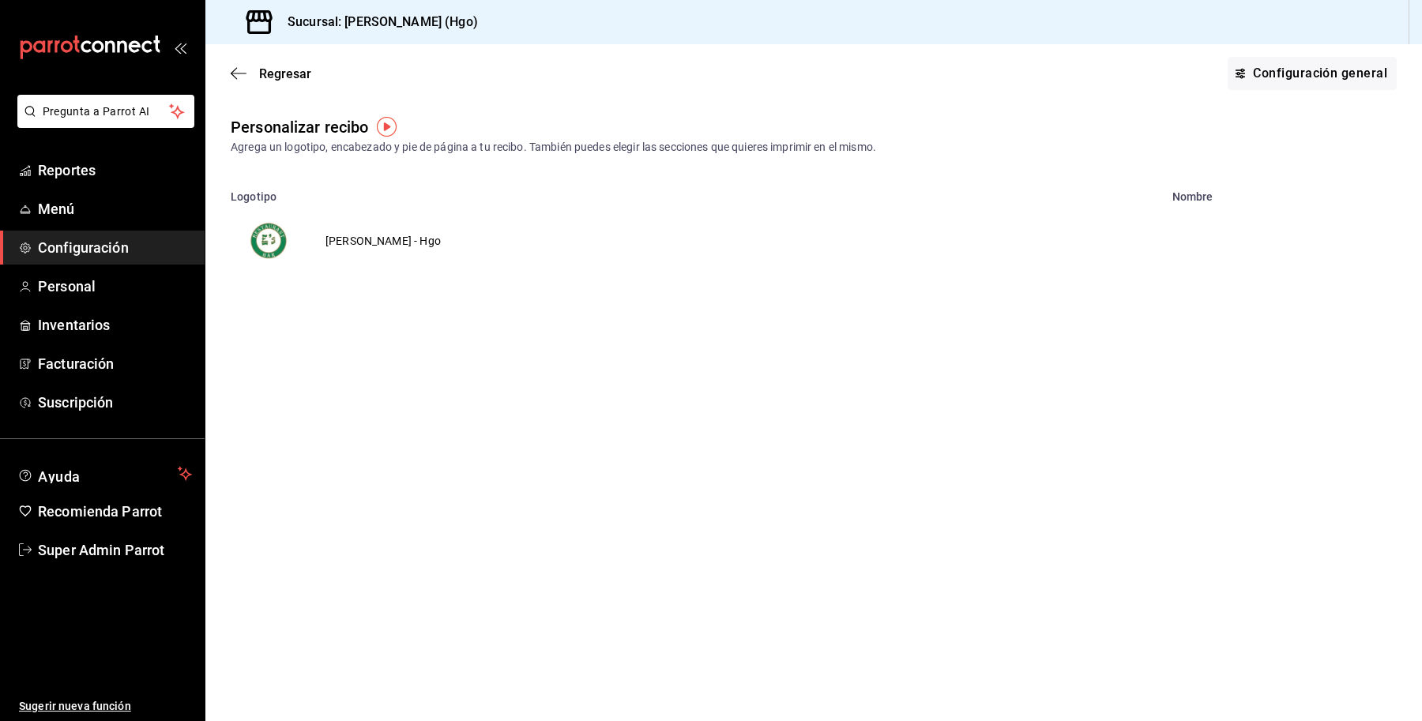
click at [333, 239] on td "[PERSON_NAME] - Hgo" at bounding box center [383, 241] width 153 height 76
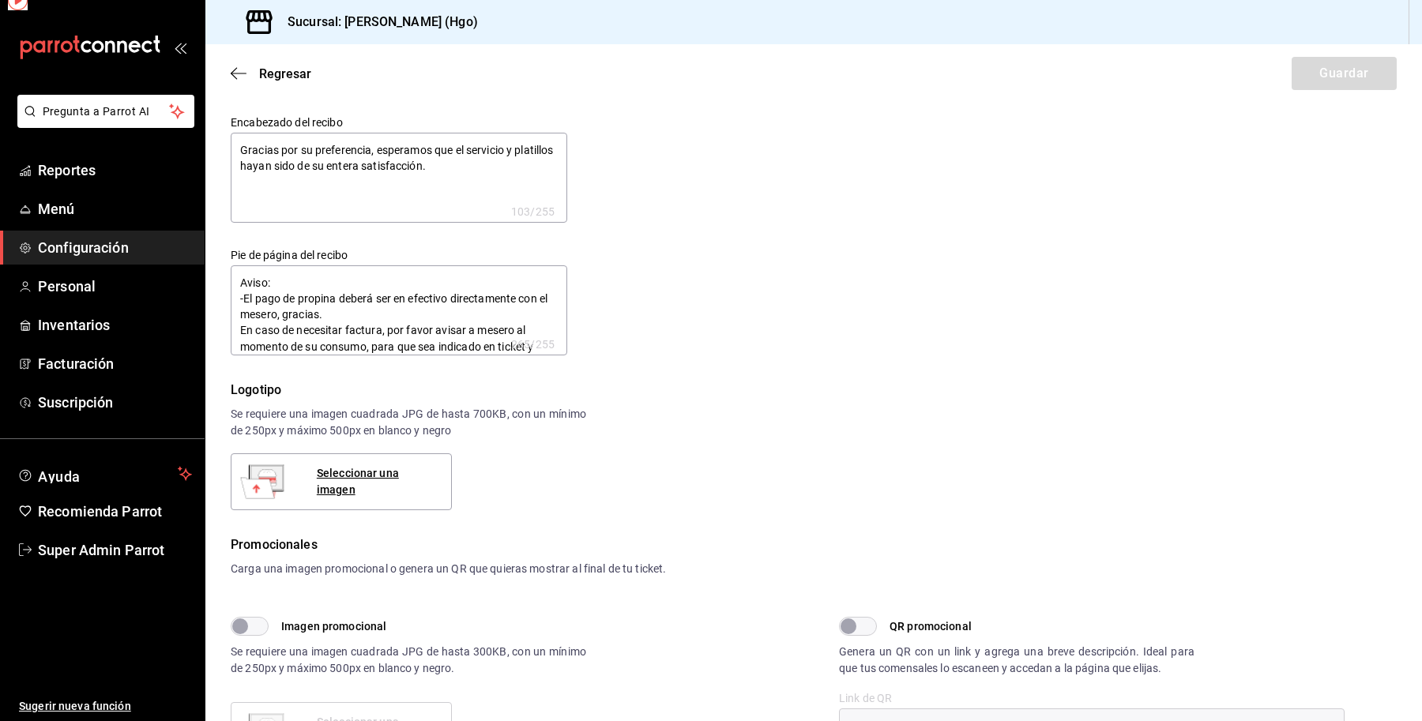
type textarea "x"
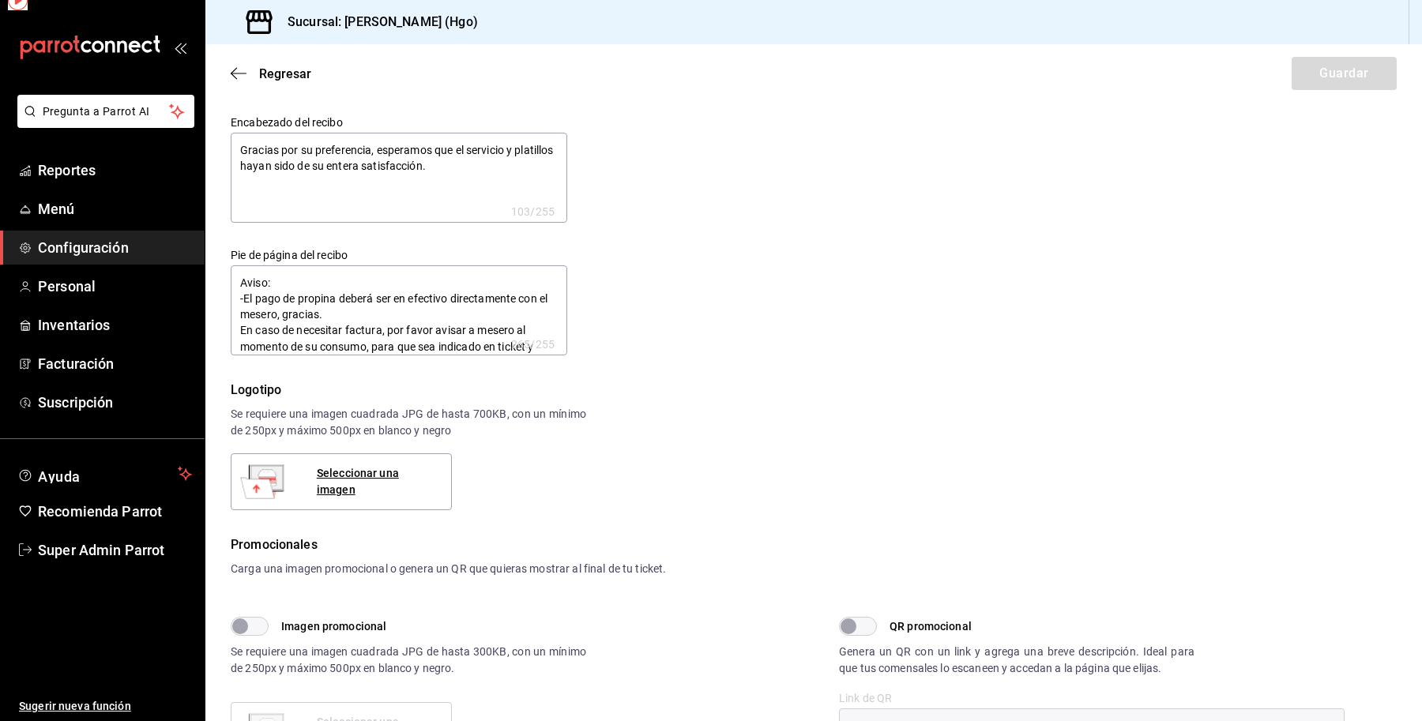
type textarea "x"
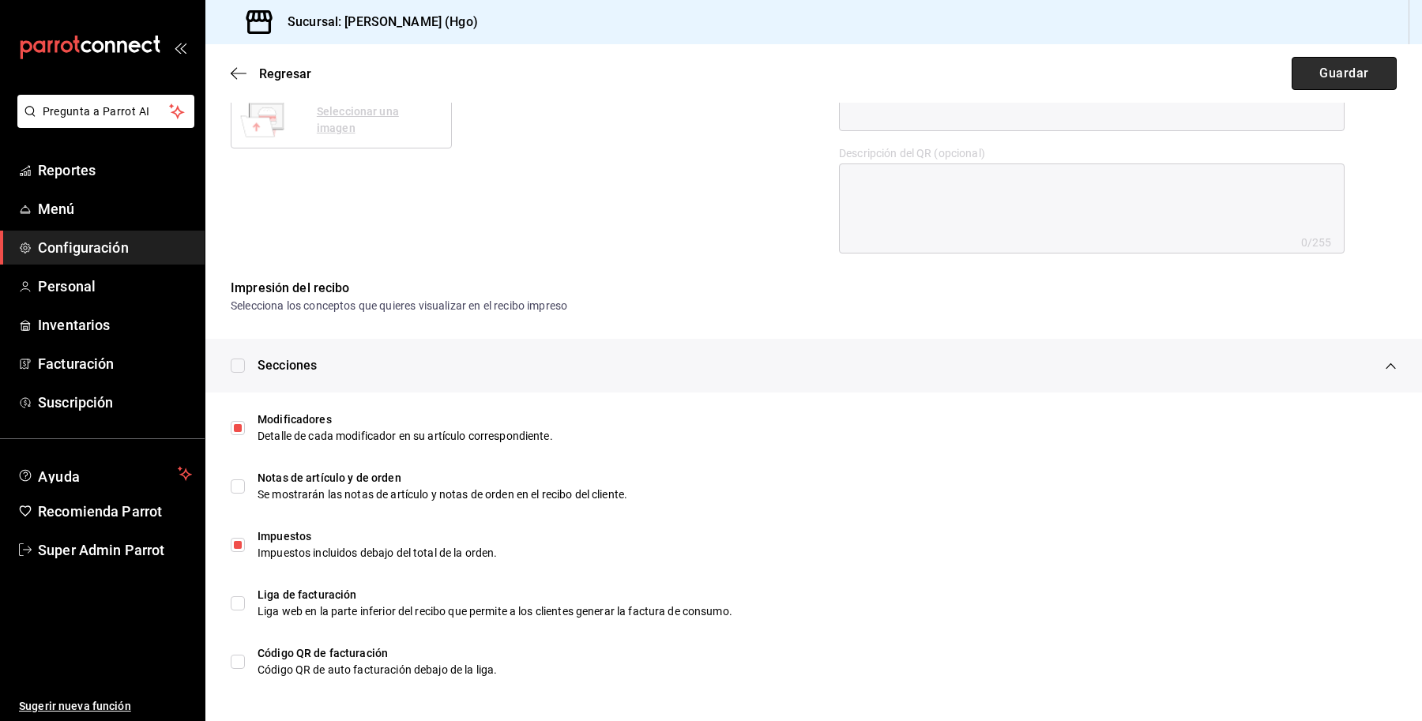
click at [1339, 71] on button "Guardar" at bounding box center [1344, 73] width 105 height 33
type textarea "x"
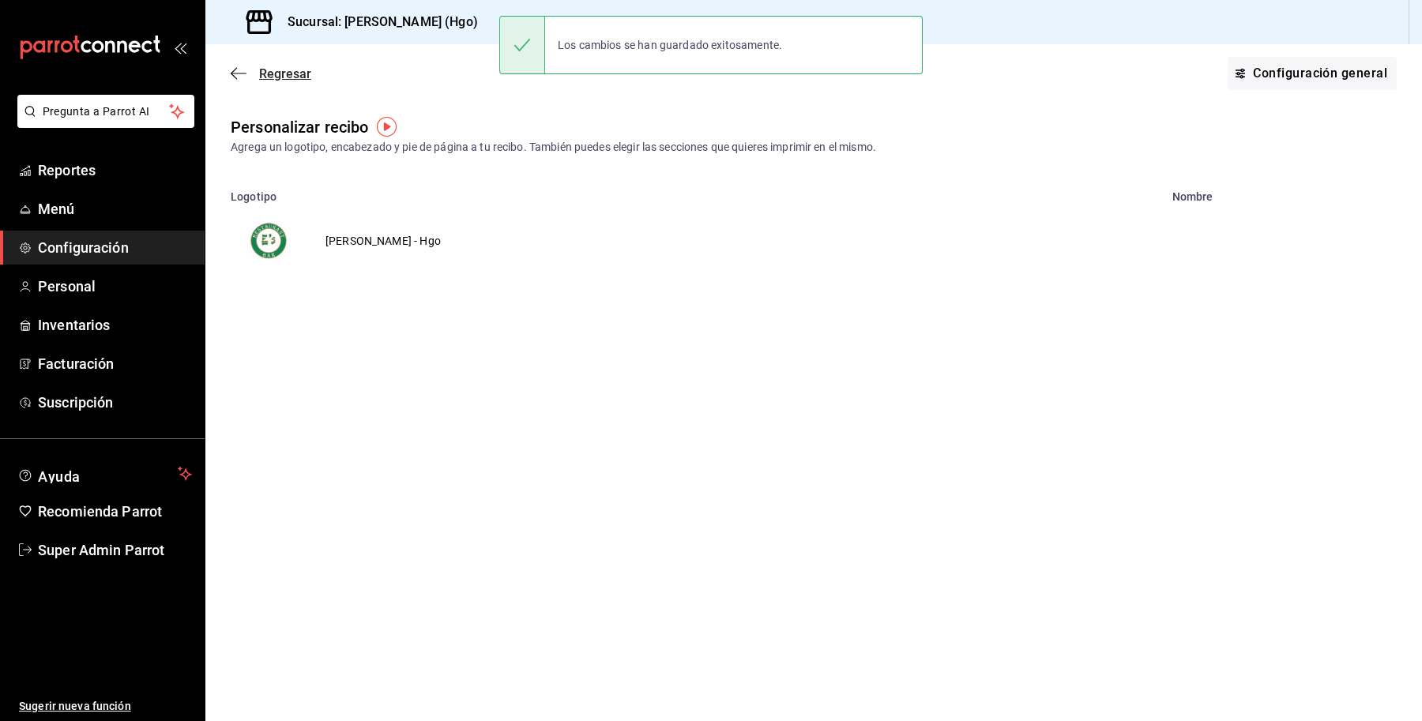
click at [283, 77] on span "Regresar" at bounding box center [285, 73] width 52 height 15
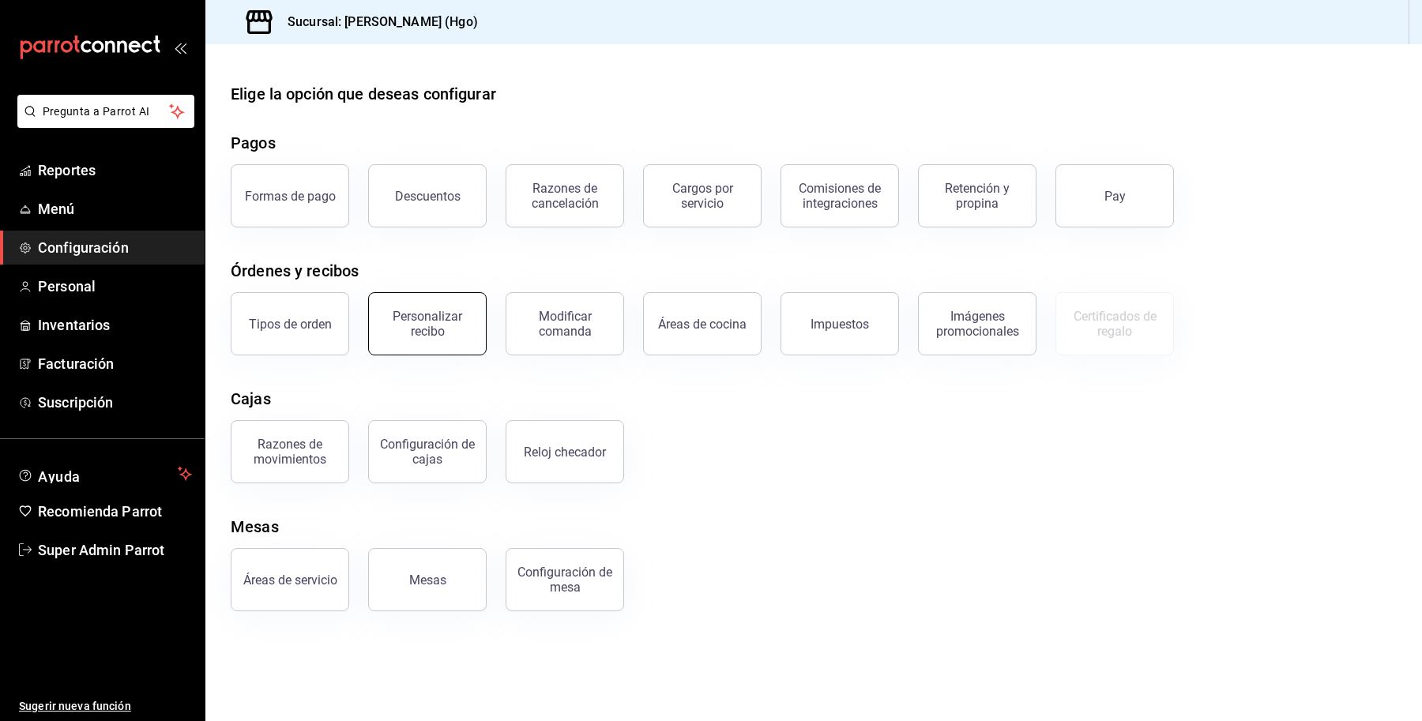
click at [441, 321] on div "Personalizar recibo" at bounding box center [428, 324] width 98 height 30
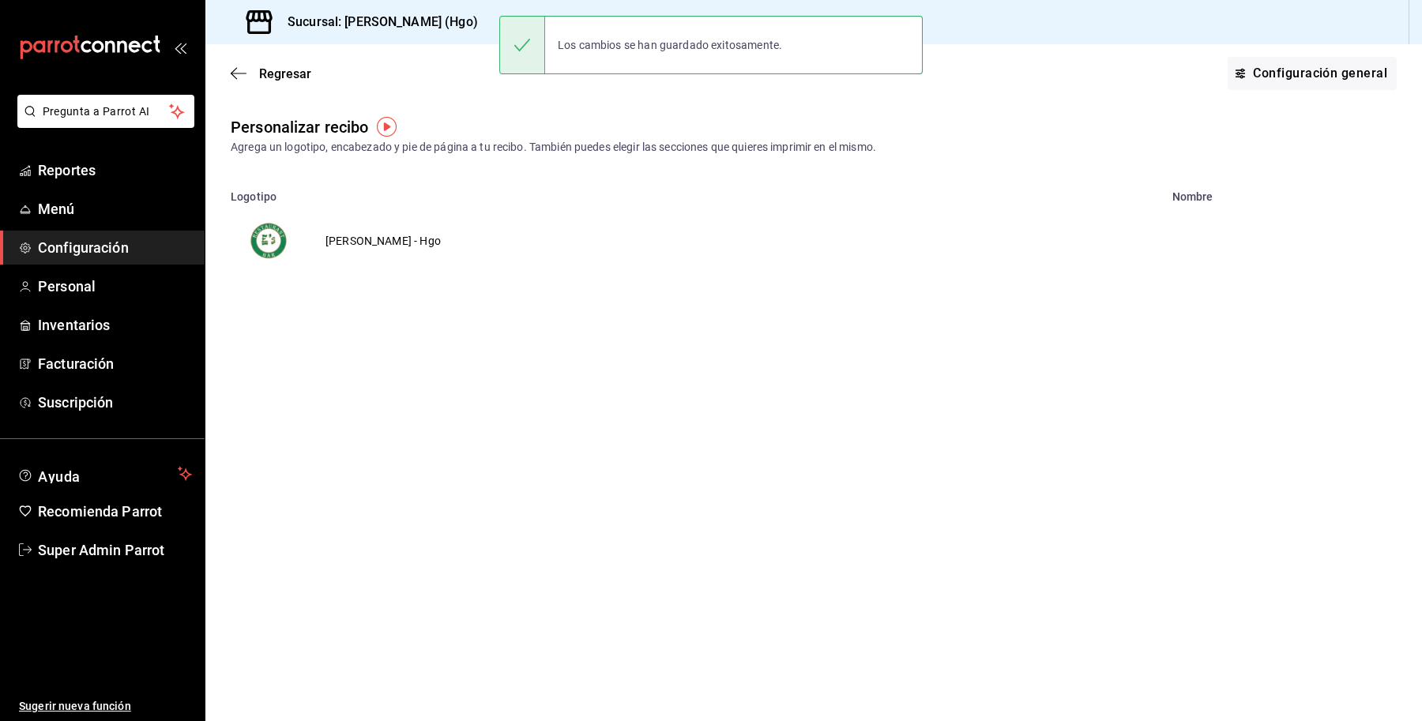
click at [333, 235] on td "[PERSON_NAME] - Hgo" at bounding box center [383, 241] width 153 height 76
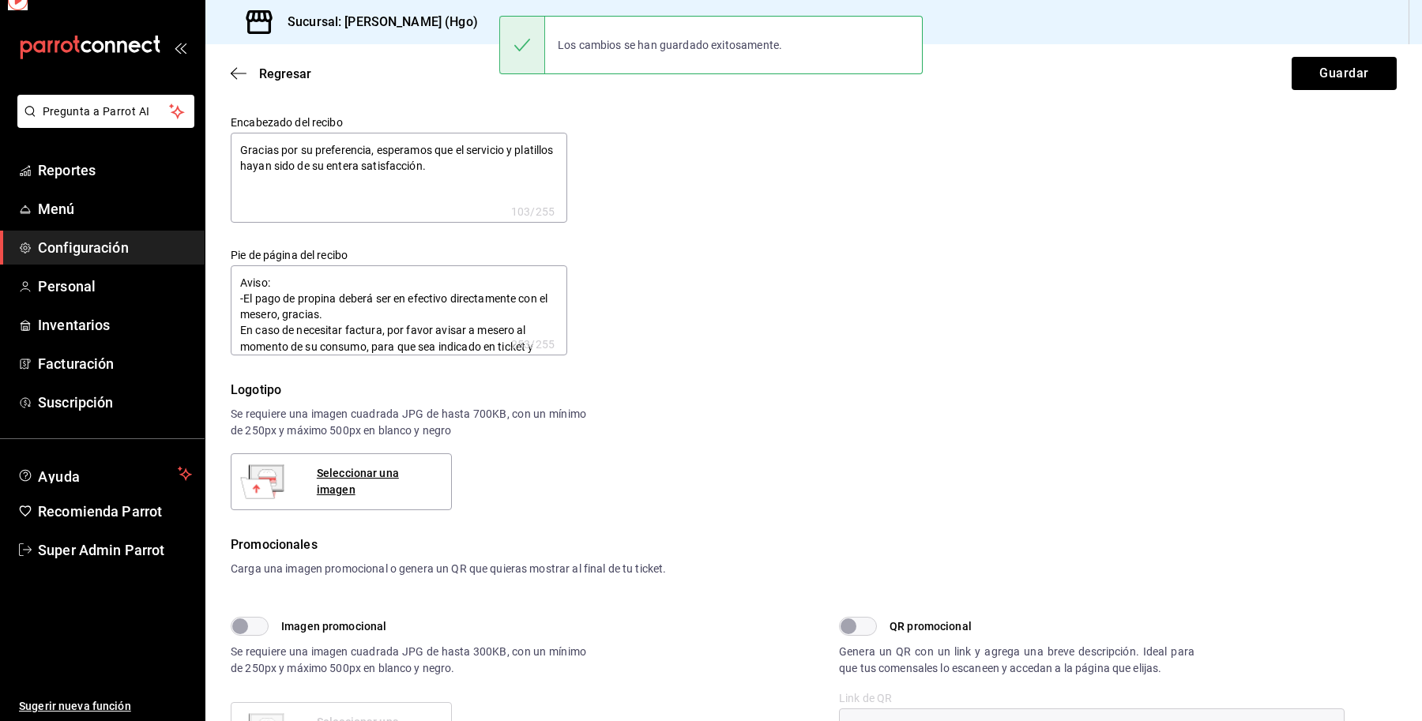
type textarea "x"
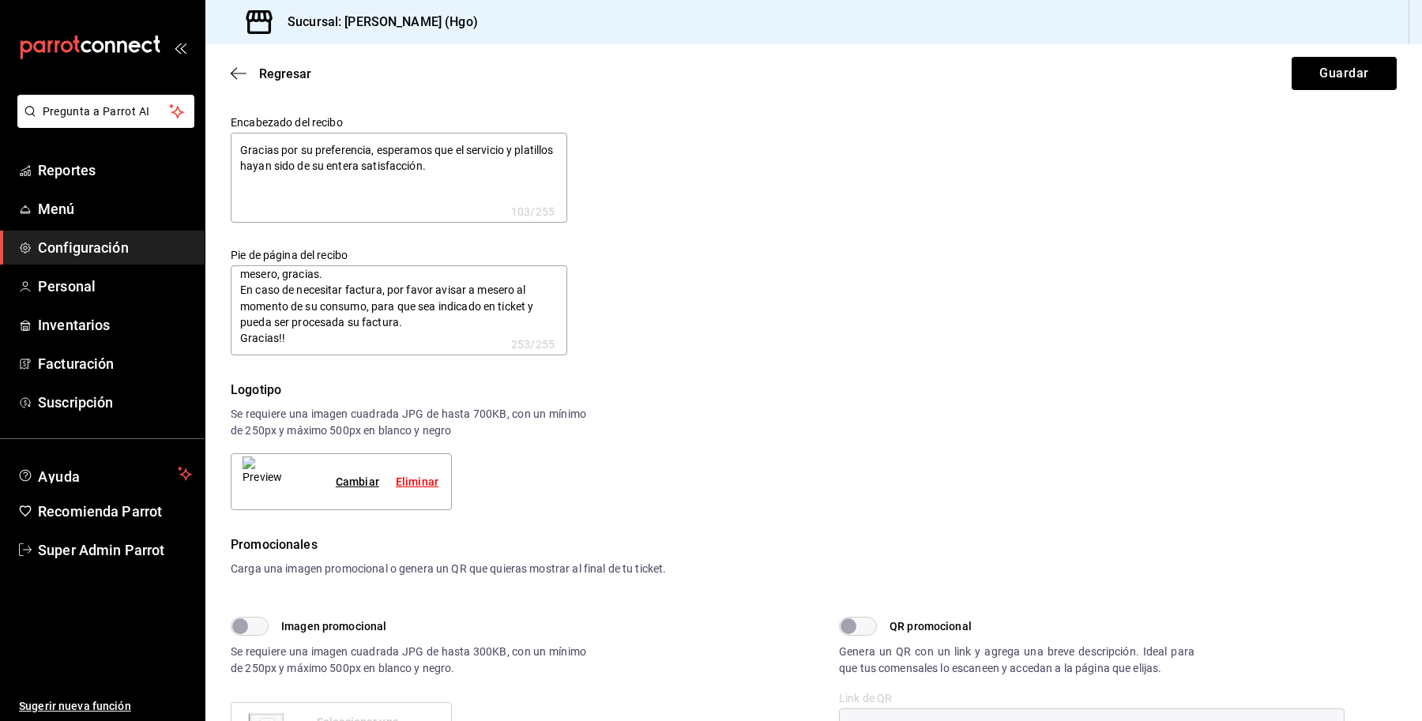
scroll to position [611, 0]
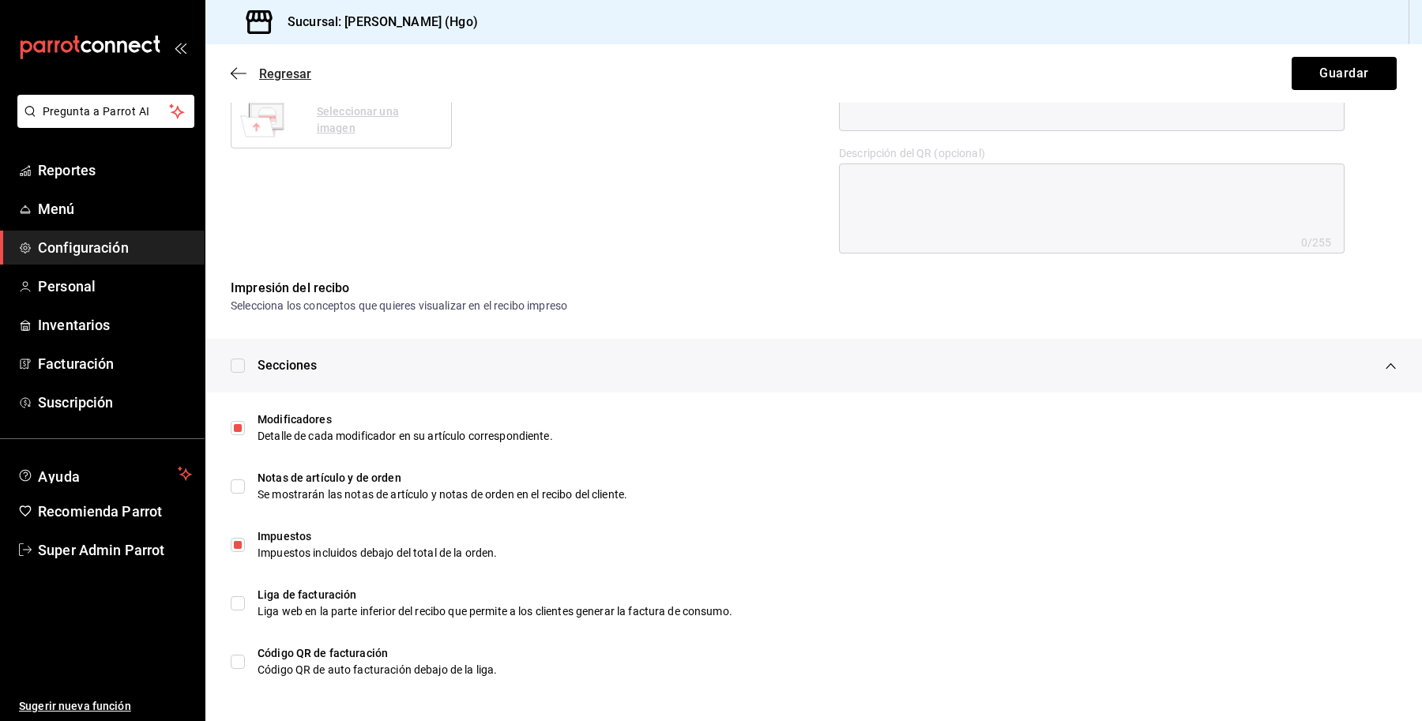
click at [278, 72] on span "Regresar" at bounding box center [285, 73] width 52 height 15
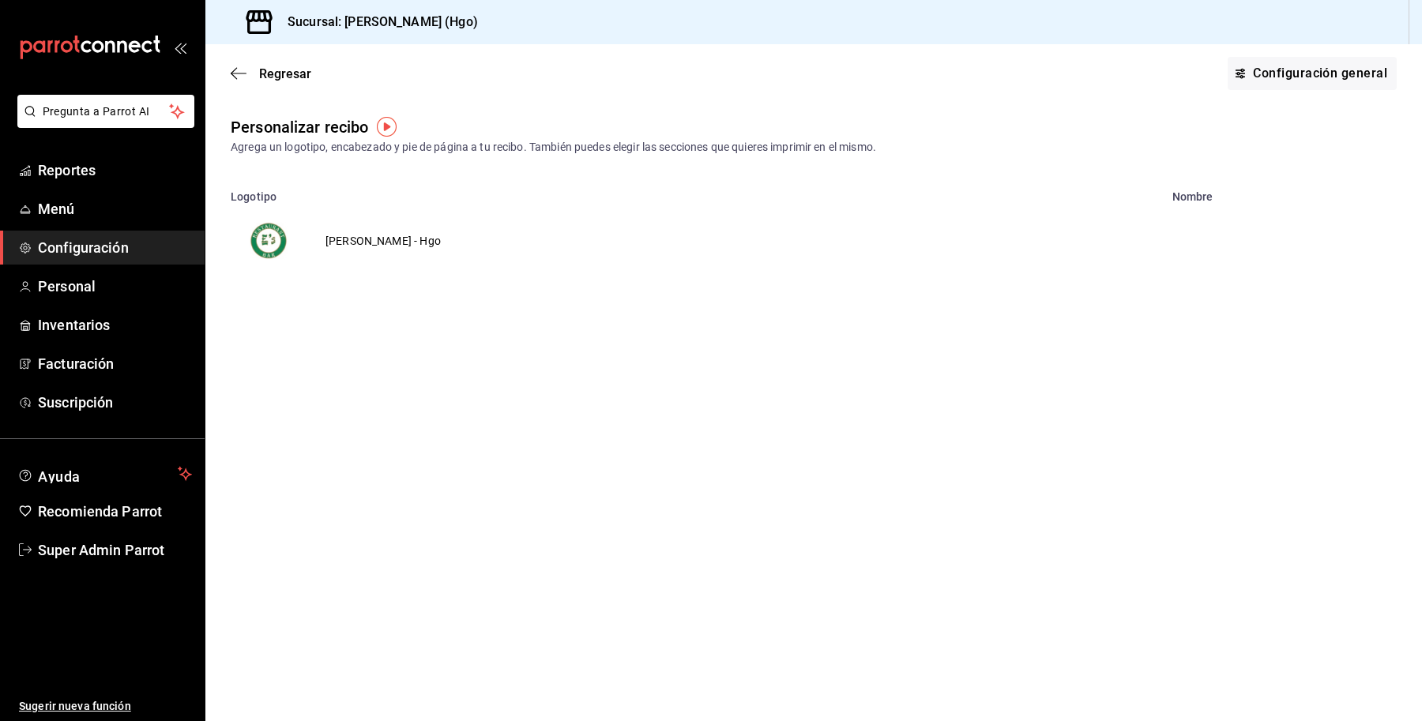
click at [278, 72] on span "Regresar" at bounding box center [285, 73] width 52 height 15
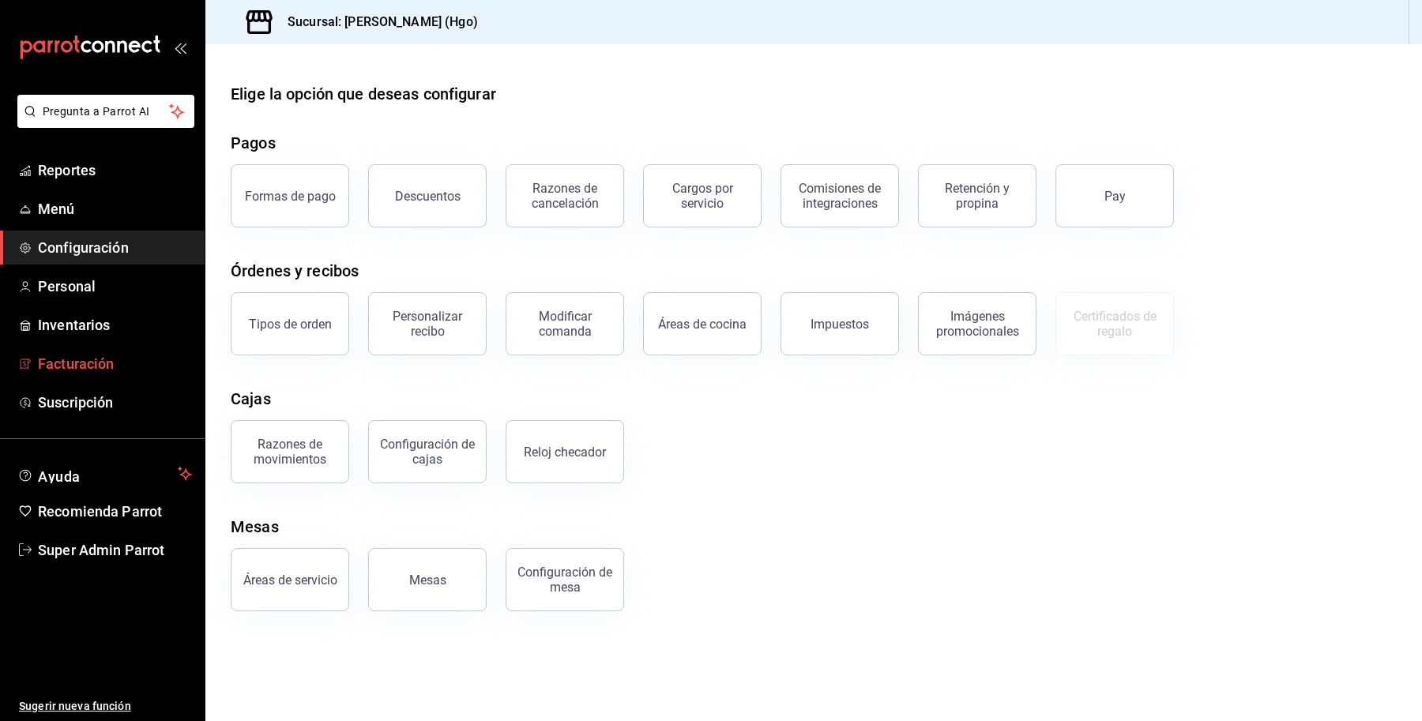
click at [100, 366] on span "Facturación" at bounding box center [115, 363] width 154 height 21
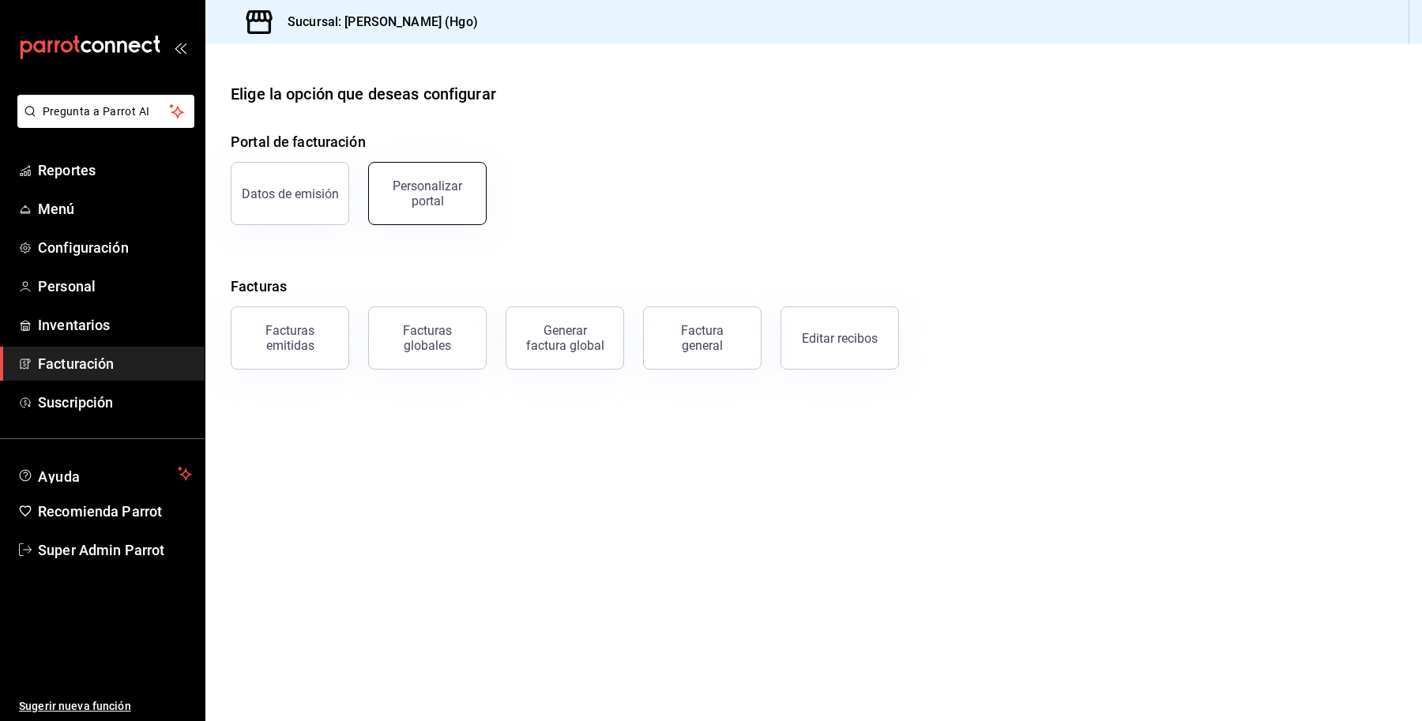
click at [400, 192] on div "Personalizar portal" at bounding box center [428, 194] width 98 height 30
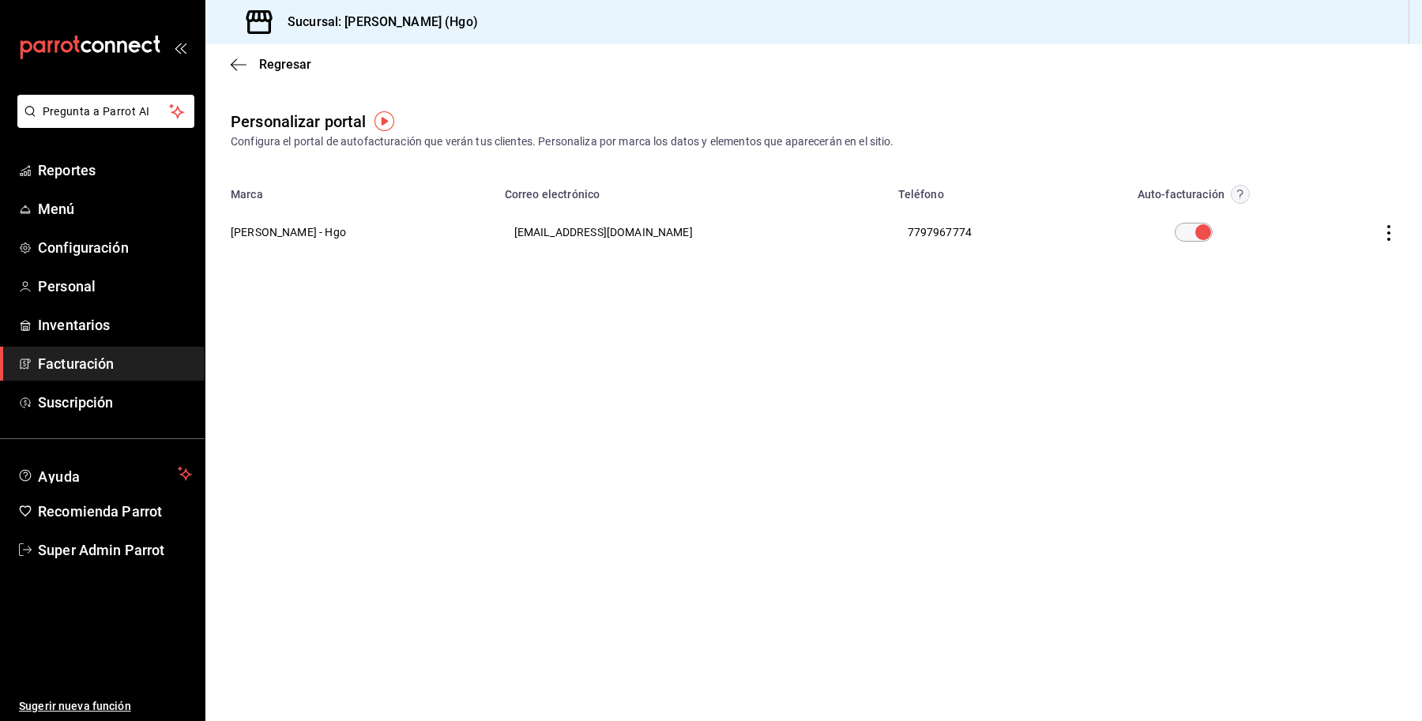
click at [1245, 198] on circle "button" at bounding box center [1241, 195] width 18 height 18
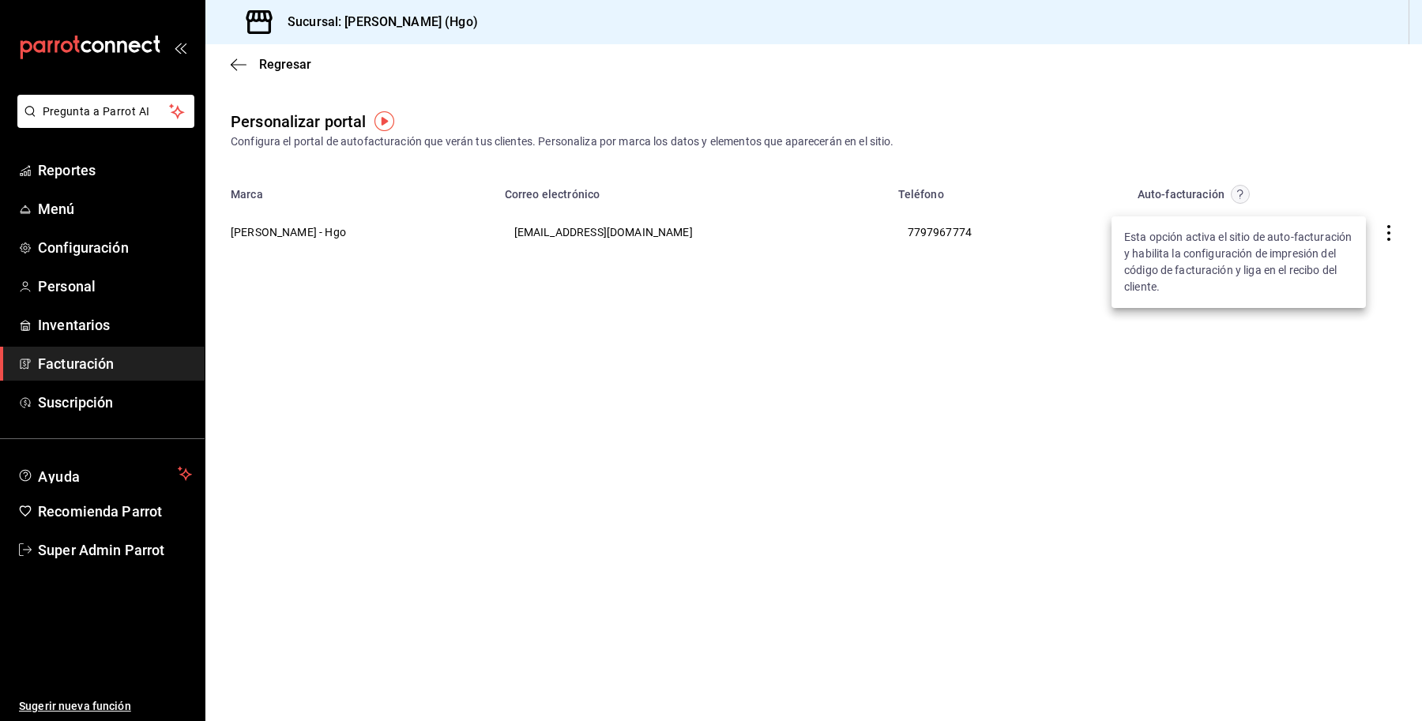
click at [1389, 227] on div at bounding box center [711, 360] width 1422 height 721
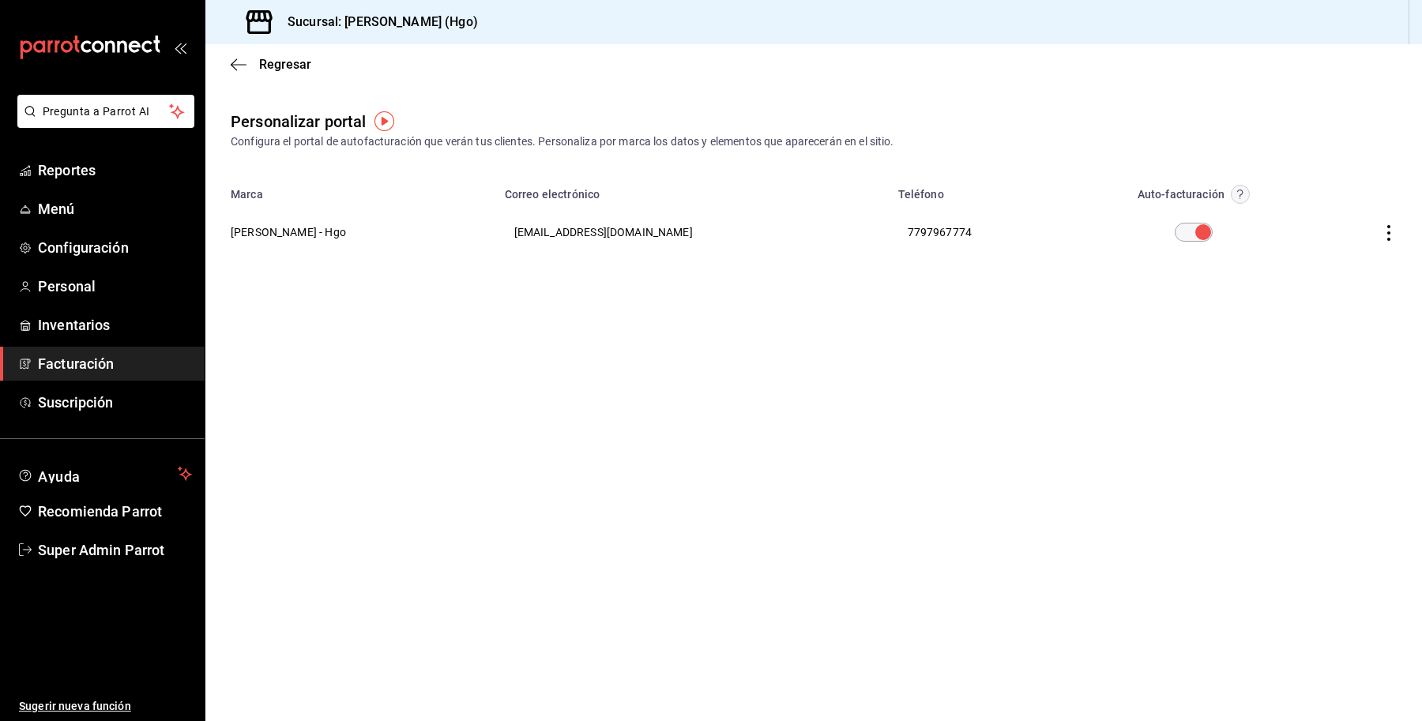
click at [1384, 231] on icon "button" at bounding box center [1389, 233] width 16 height 16
click at [1350, 216] on li "Editar" at bounding box center [1318, 213] width 158 height 40
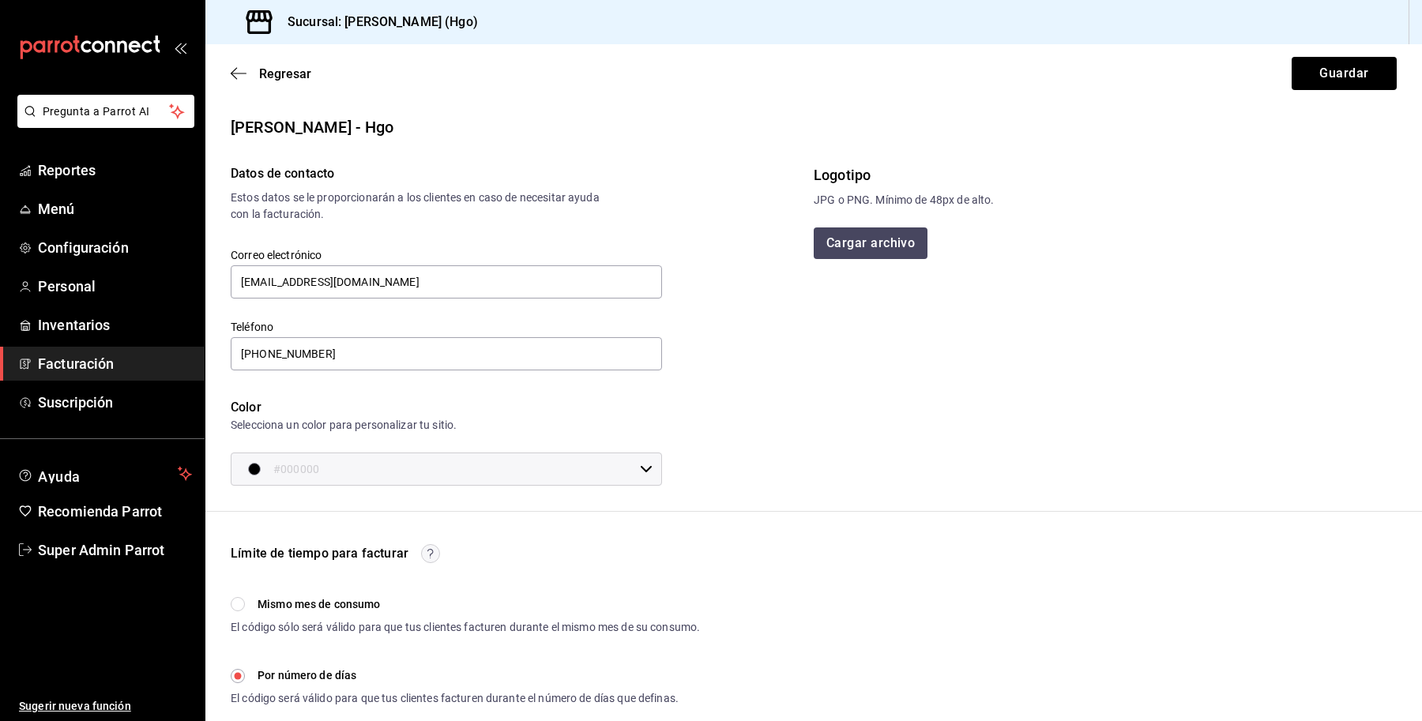
scroll to position [300, 0]
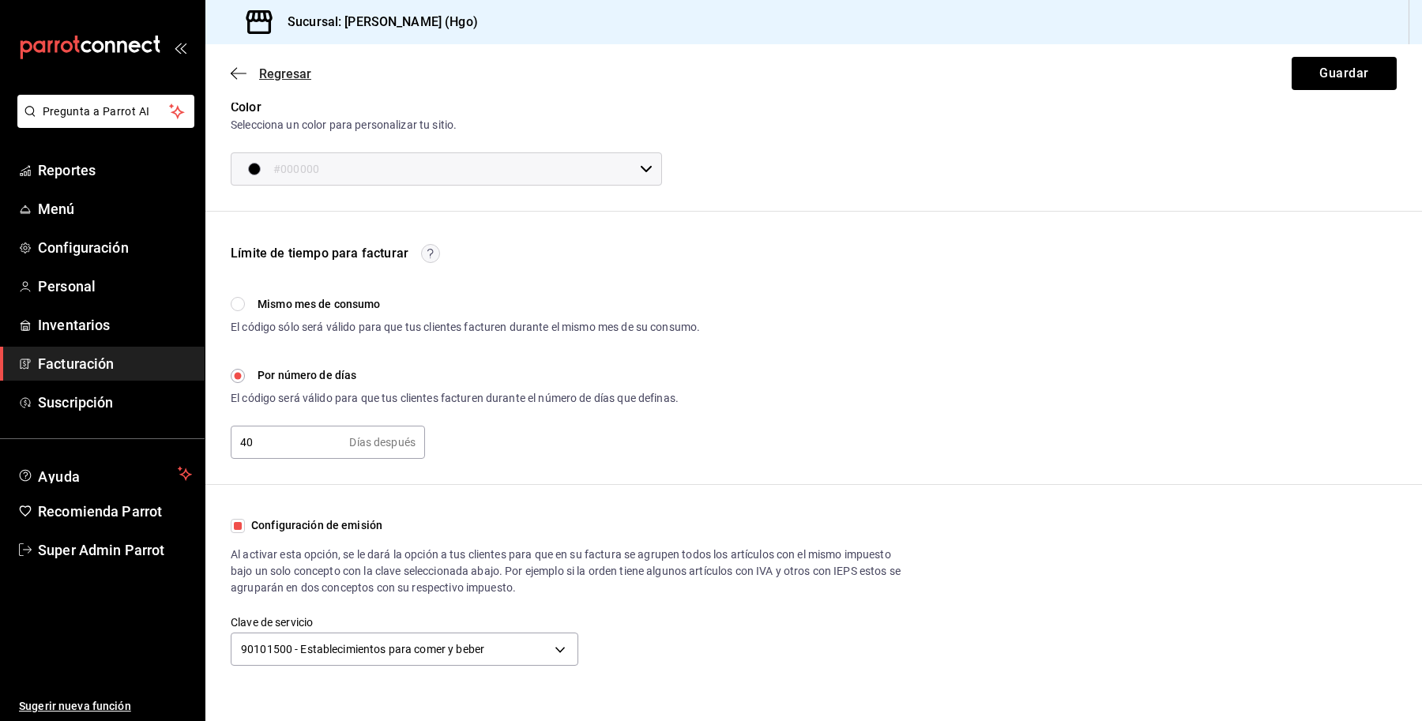
click at [281, 77] on span "Regresar" at bounding box center [285, 73] width 52 height 15
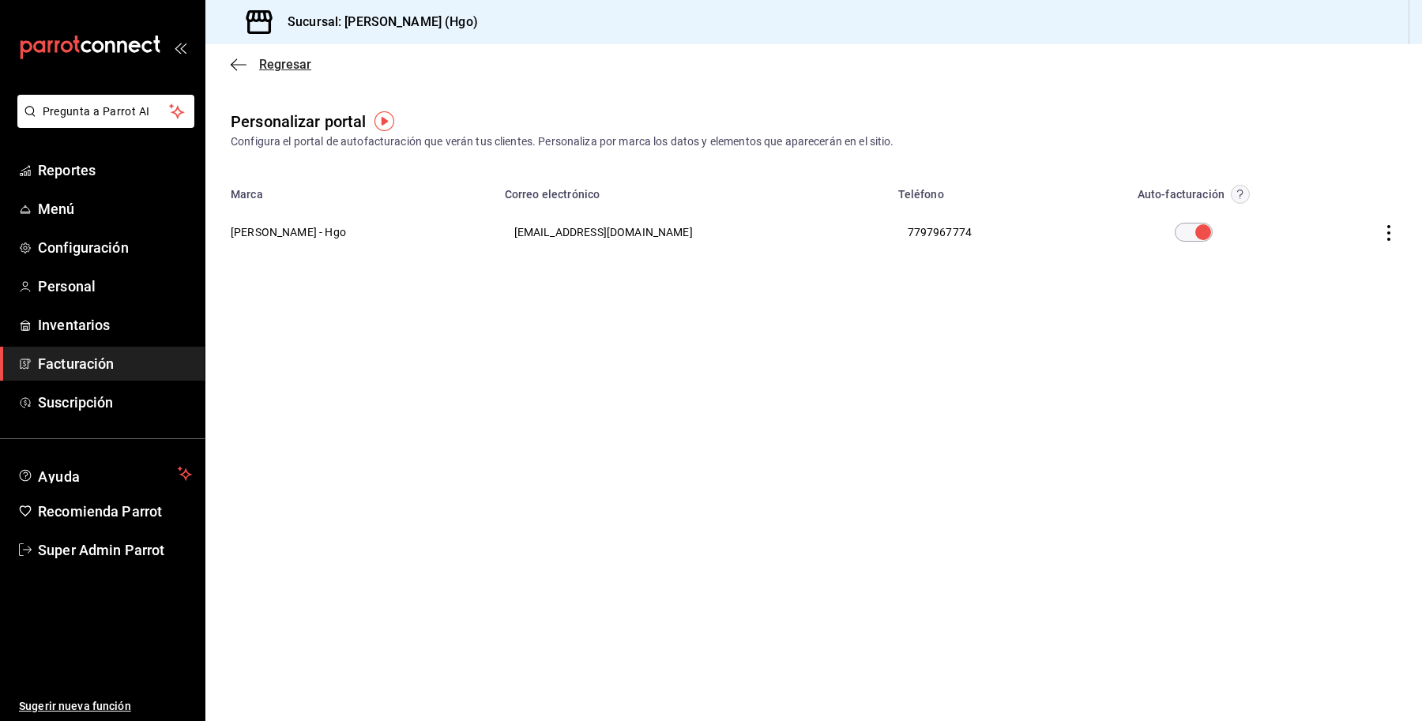
click at [259, 61] on span "Regresar" at bounding box center [285, 64] width 52 height 15
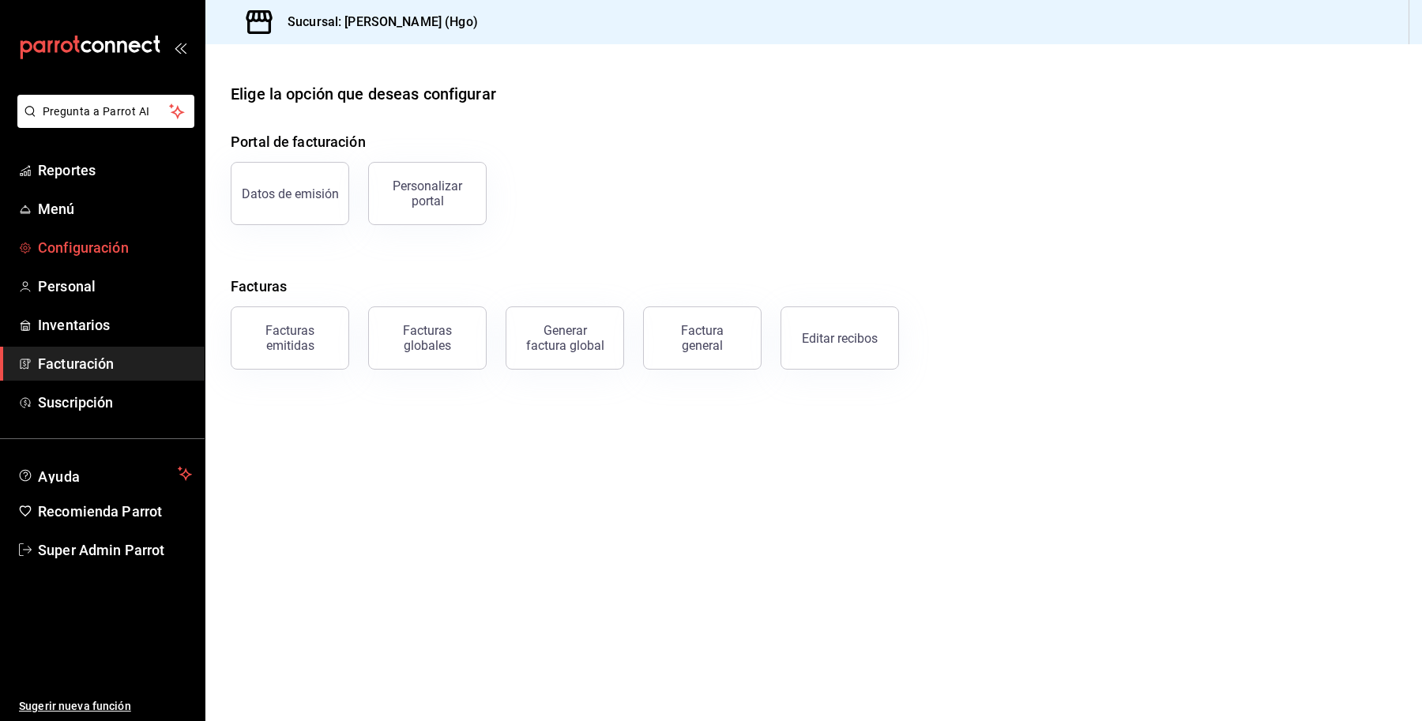
click at [73, 257] on span "Configuración" at bounding box center [115, 247] width 154 height 21
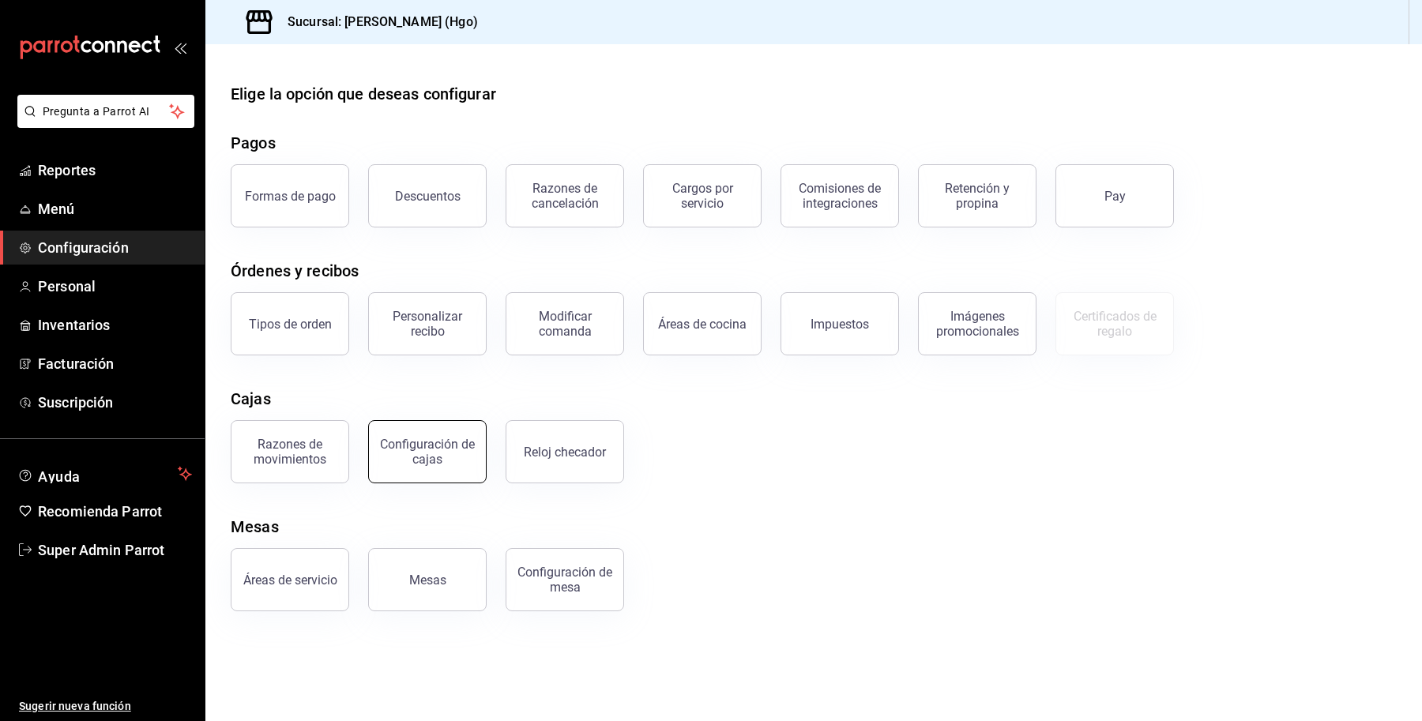
click at [446, 449] on div "Configuración de cajas" at bounding box center [428, 452] width 98 height 30
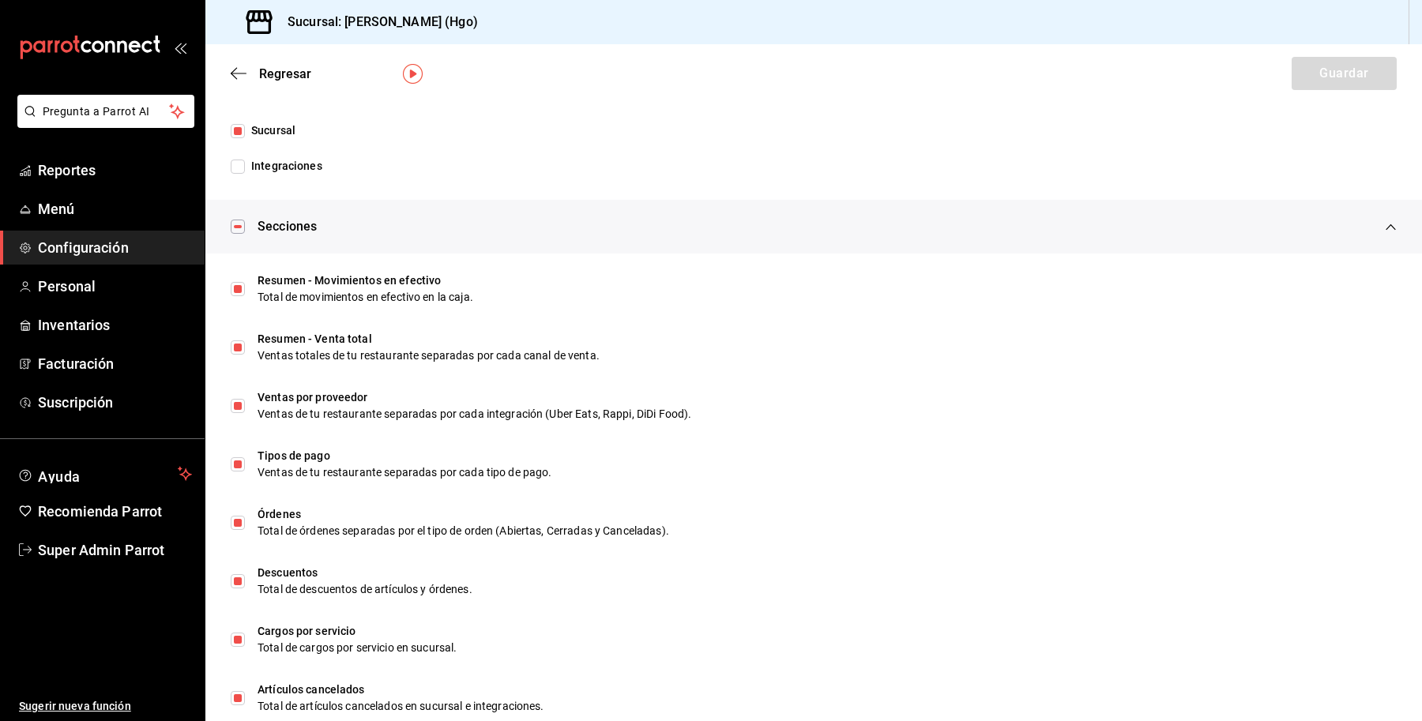
scroll to position [839, 0]
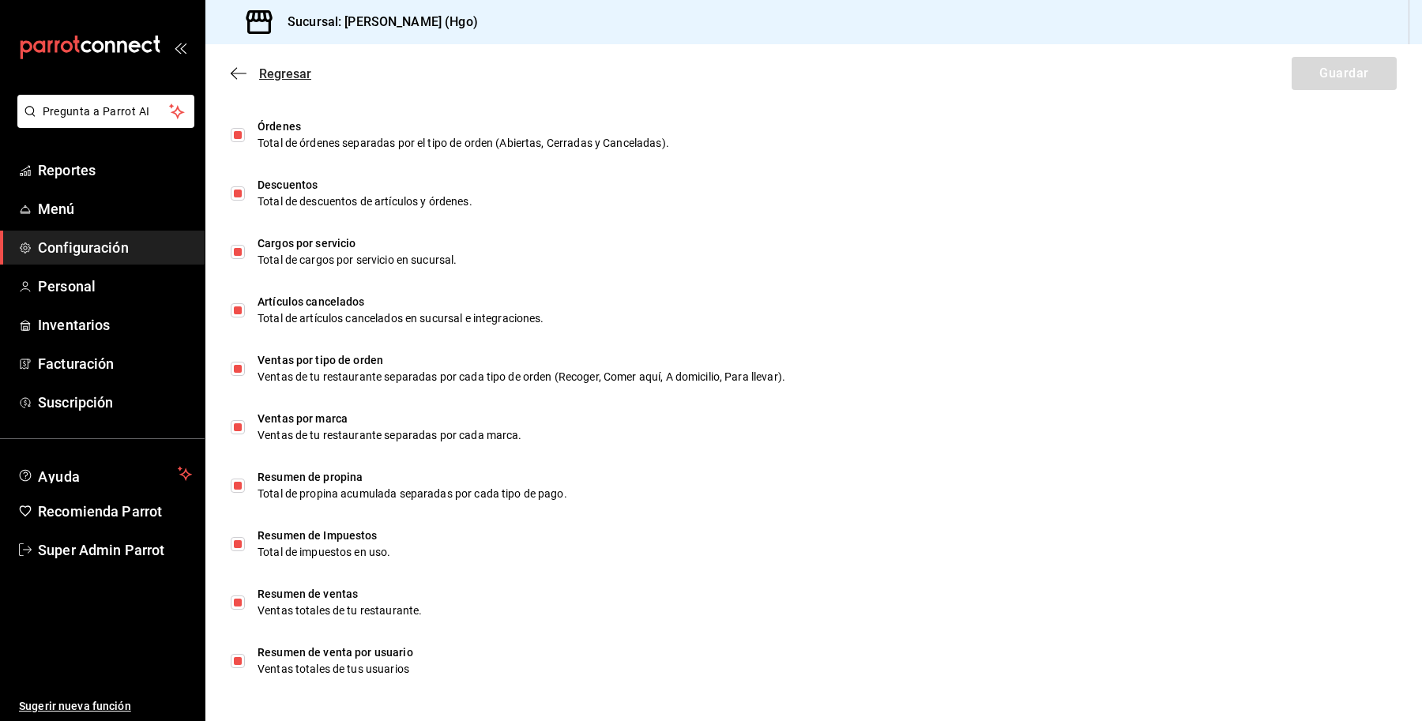
click at [254, 76] on span "Regresar" at bounding box center [271, 73] width 81 height 15
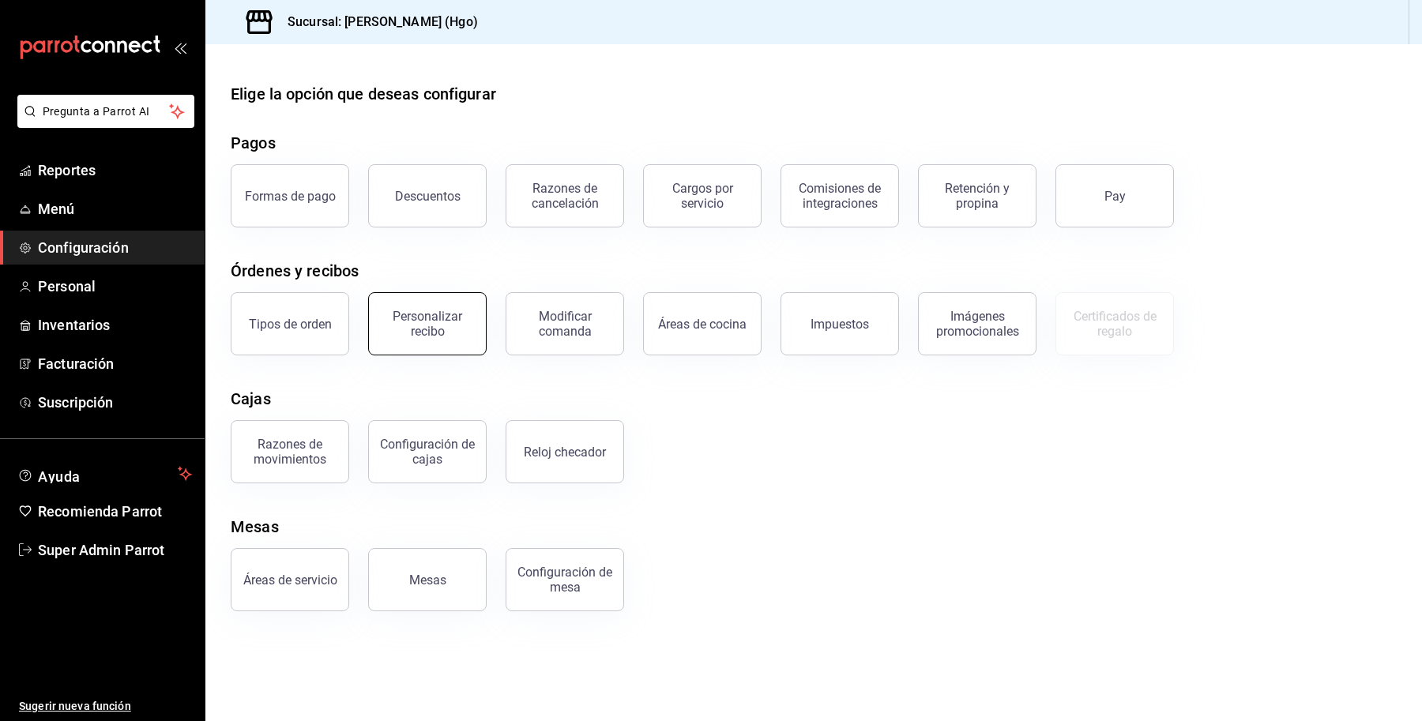
click at [439, 340] on button "Personalizar recibo" at bounding box center [427, 323] width 119 height 63
